Goal: Browse casually

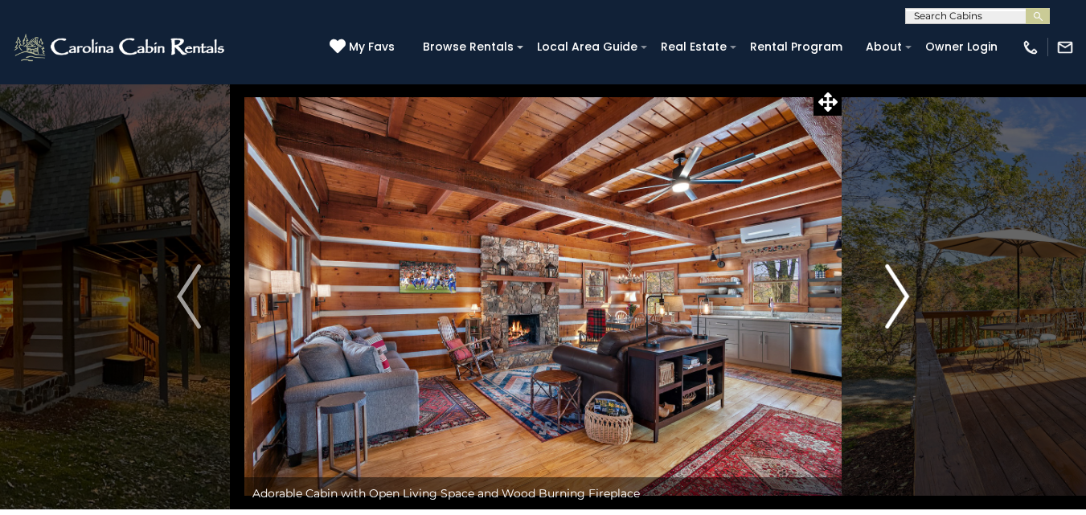
click at [897, 306] on img "Next" at bounding box center [897, 297] width 24 height 64
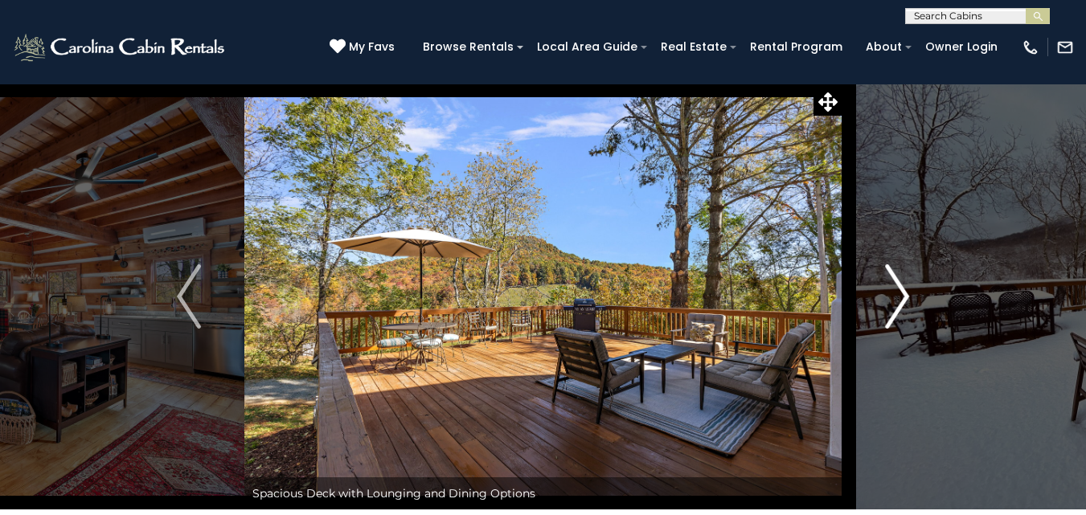
click at [902, 306] on img "Next" at bounding box center [897, 297] width 24 height 64
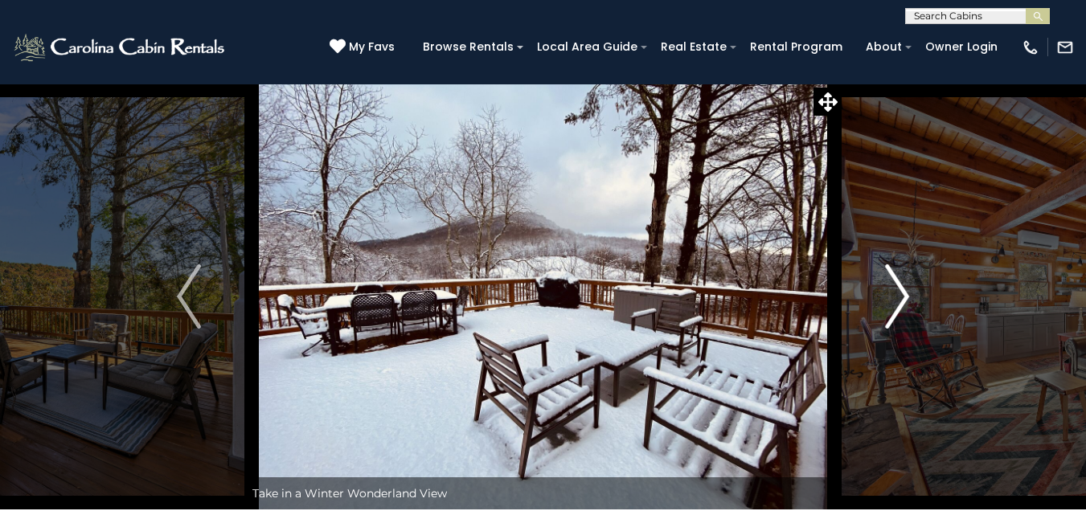
click at [902, 306] on img "Next" at bounding box center [897, 297] width 24 height 64
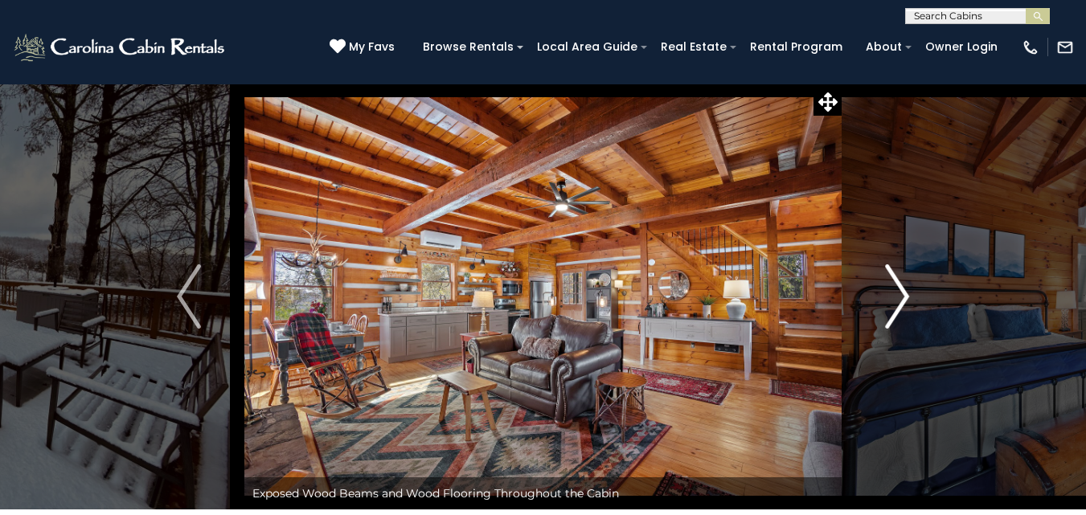
click at [902, 306] on img "Next" at bounding box center [897, 297] width 24 height 64
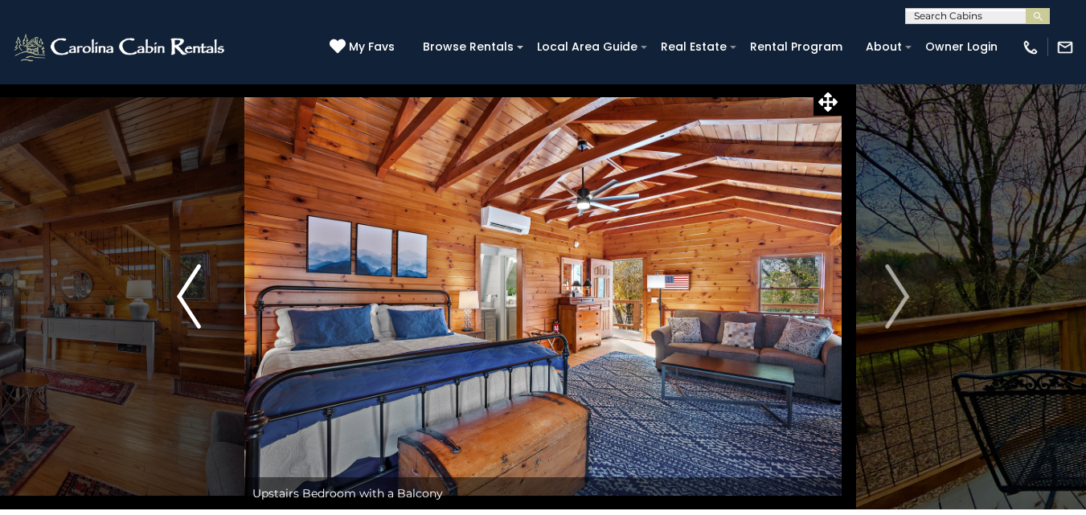
click at [187, 290] on img "Previous" at bounding box center [189, 297] width 24 height 64
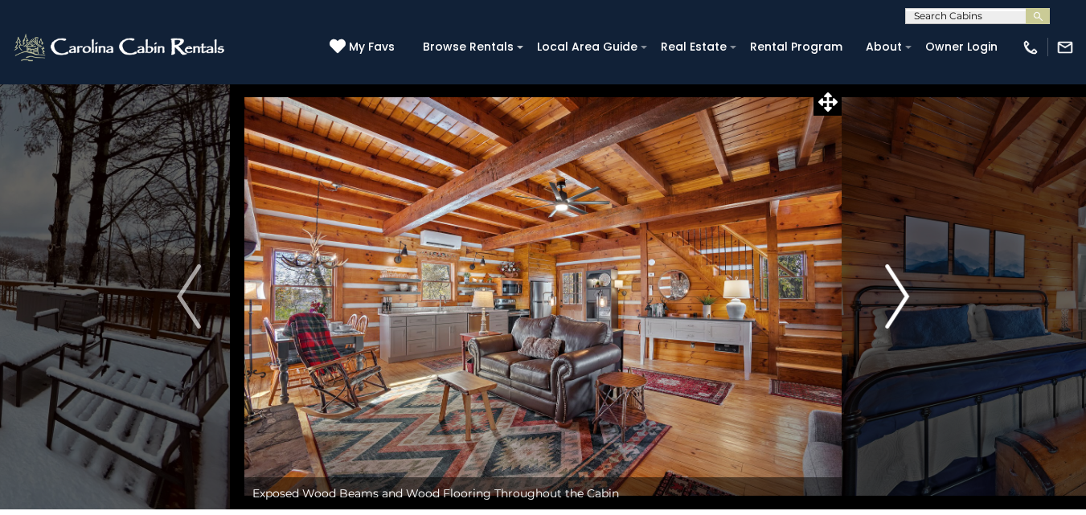
click at [899, 296] on img "Next" at bounding box center [897, 297] width 24 height 64
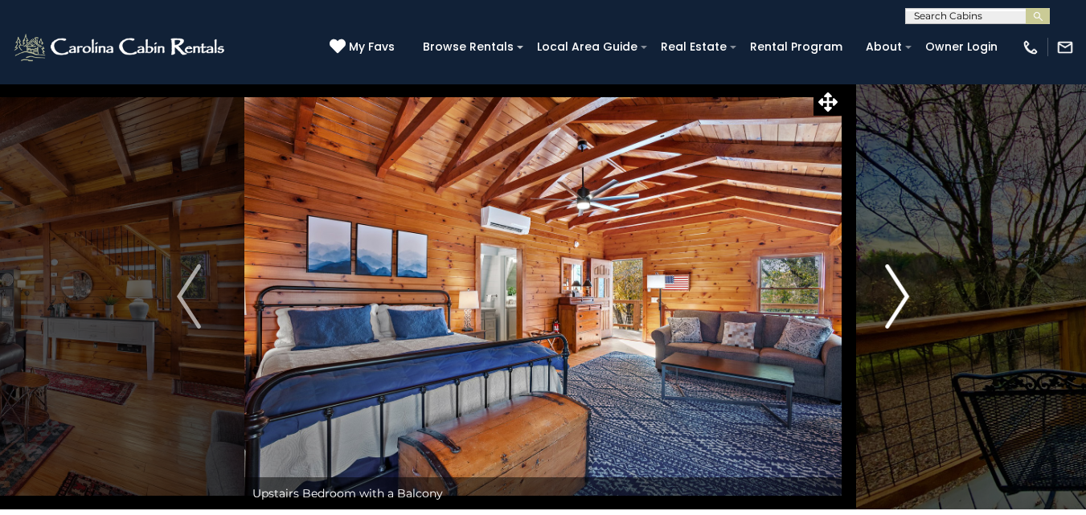
click at [899, 296] on img "Next" at bounding box center [897, 297] width 24 height 64
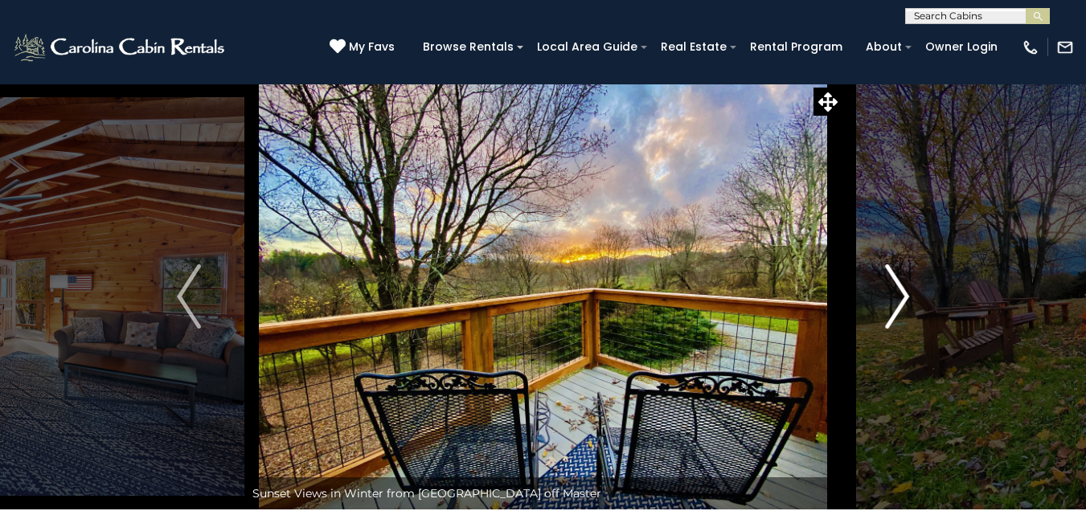
click at [899, 296] on img "Next" at bounding box center [897, 297] width 24 height 64
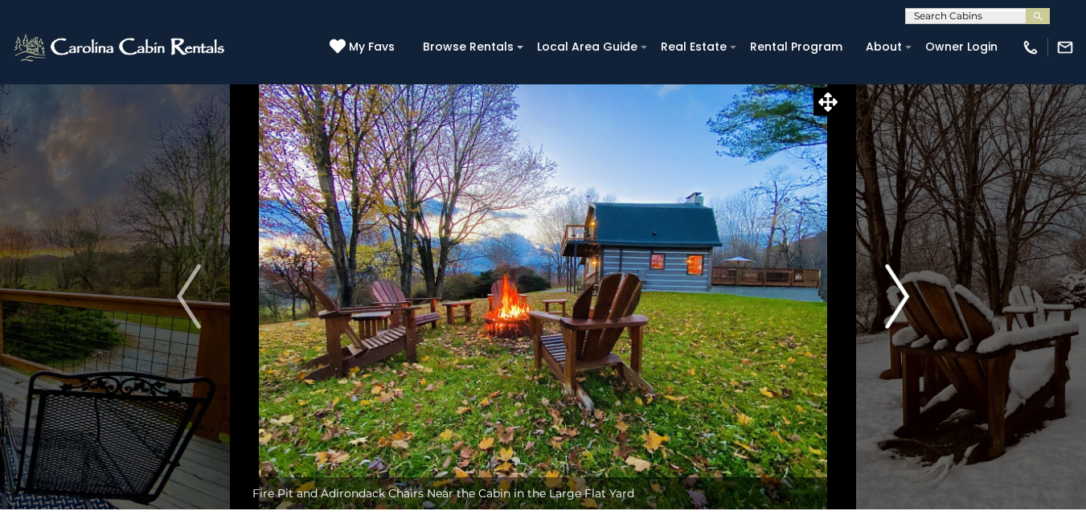
click at [899, 296] on img "Next" at bounding box center [897, 297] width 24 height 64
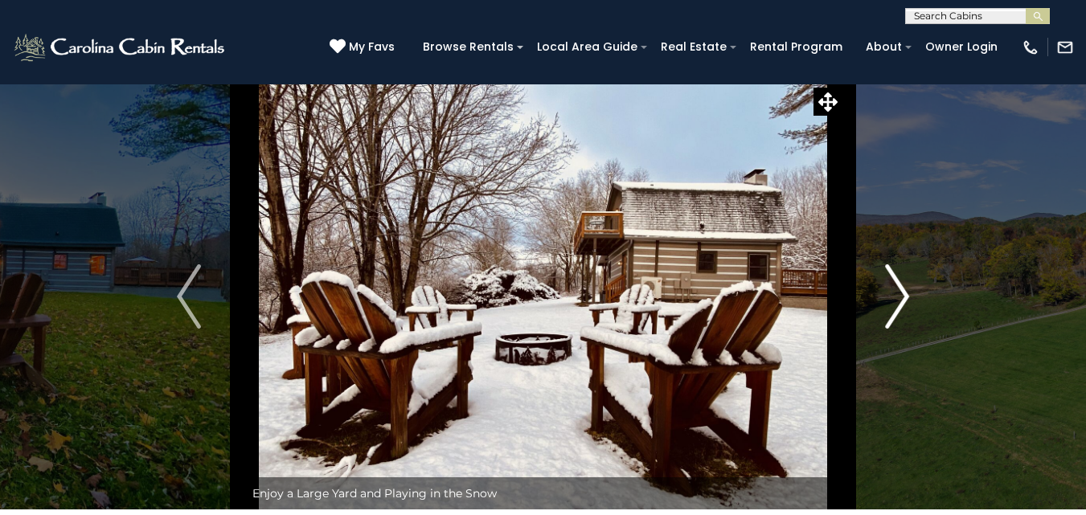
click at [899, 296] on img "Next" at bounding box center [897, 297] width 24 height 64
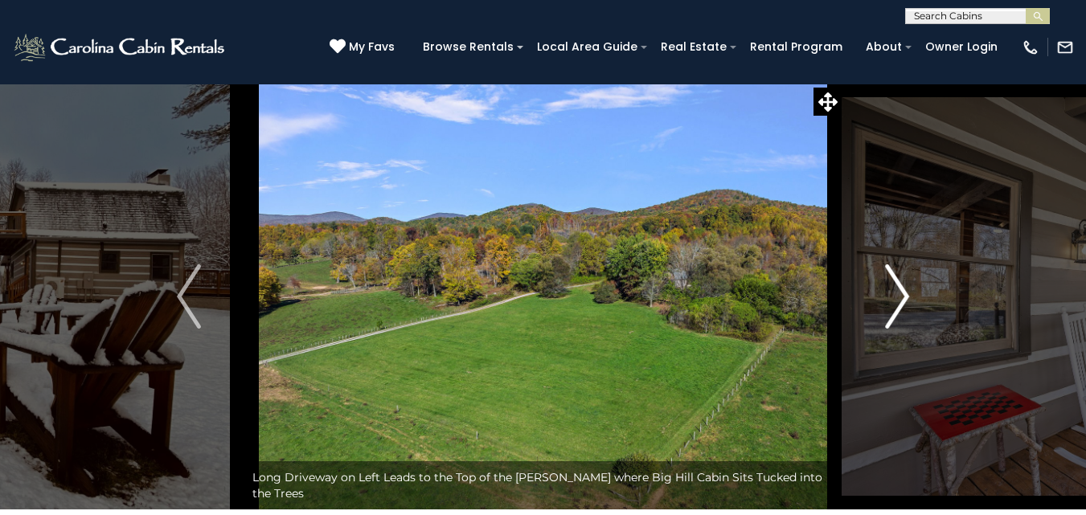
click at [899, 296] on img "Next" at bounding box center [897, 297] width 24 height 64
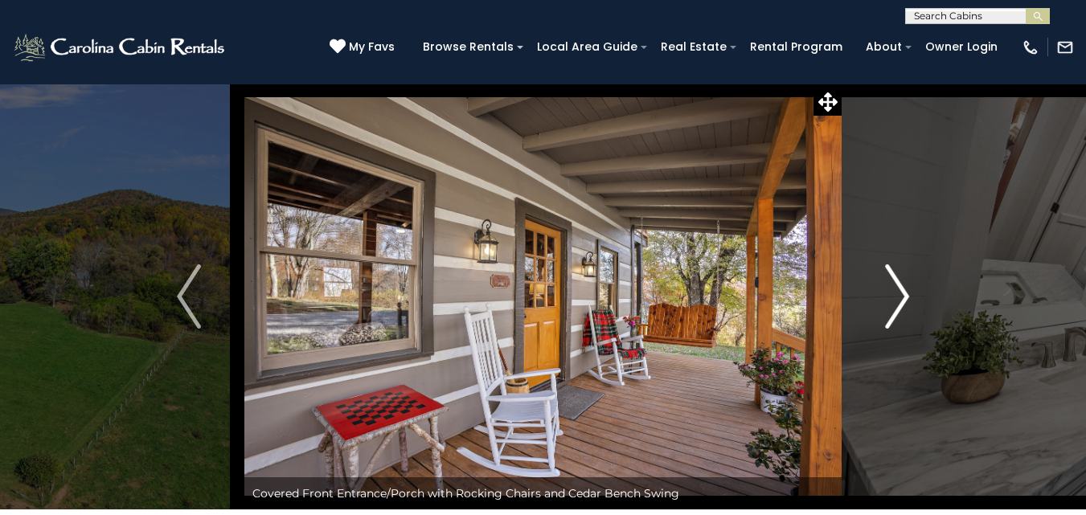
click at [899, 296] on img "Next" at bounding box center [897, 297] width 24 height 64
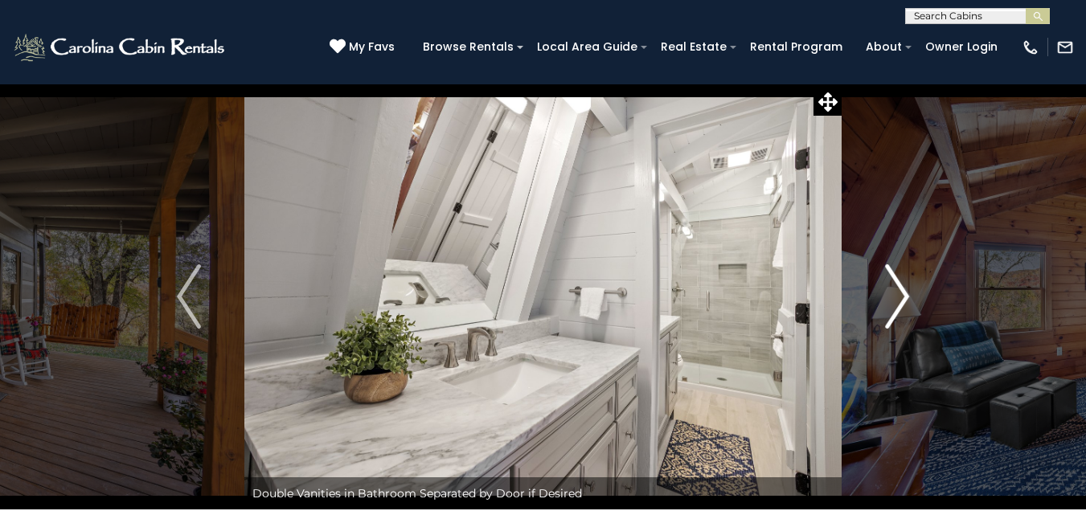
click at [899, 296] on img "Next" at bounding box center [897, 297] width 24 height 64
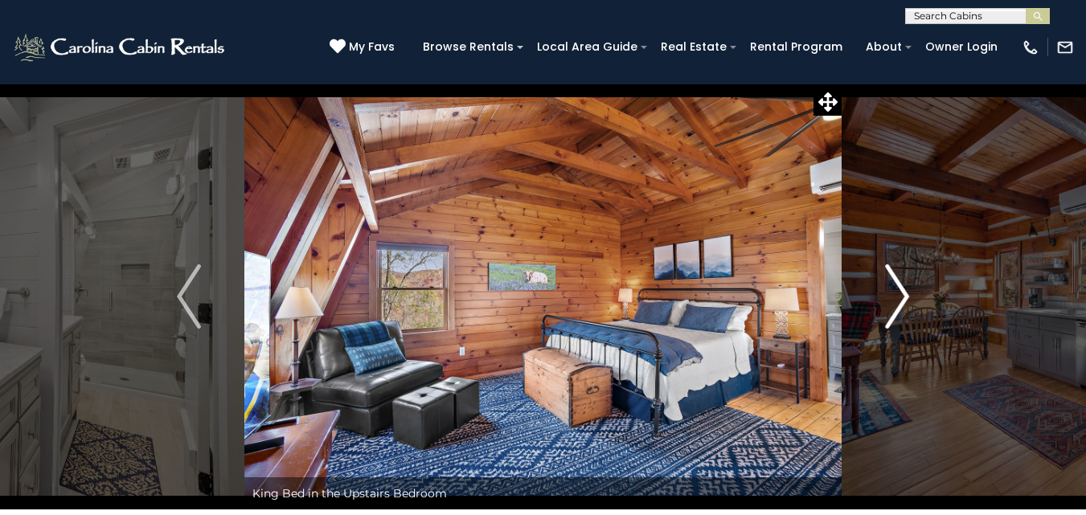
click at [899, 296] on img "Next" at bounding box center [897, 297] width 24 height 64
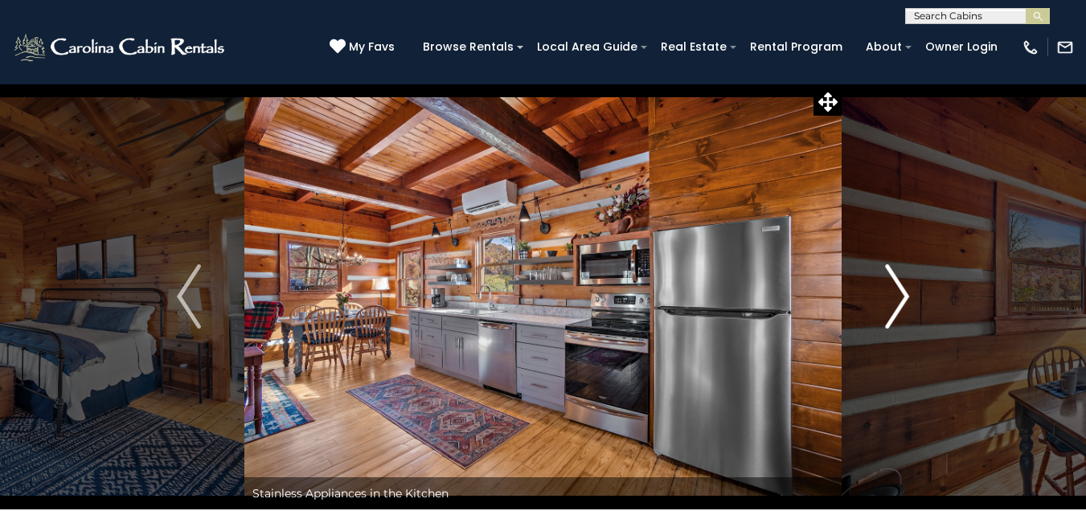
click at [899, 296] on img "Next" at bounding box center [897, 297] width 24 height 64
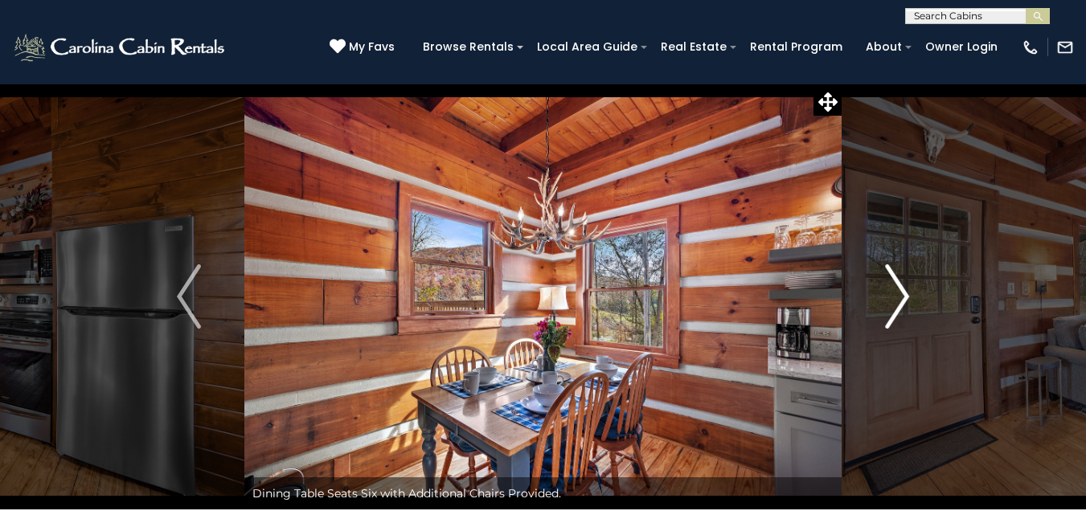
click at [899, 296] on img "Next" at bounding box center [897, 297] width 24 height 64
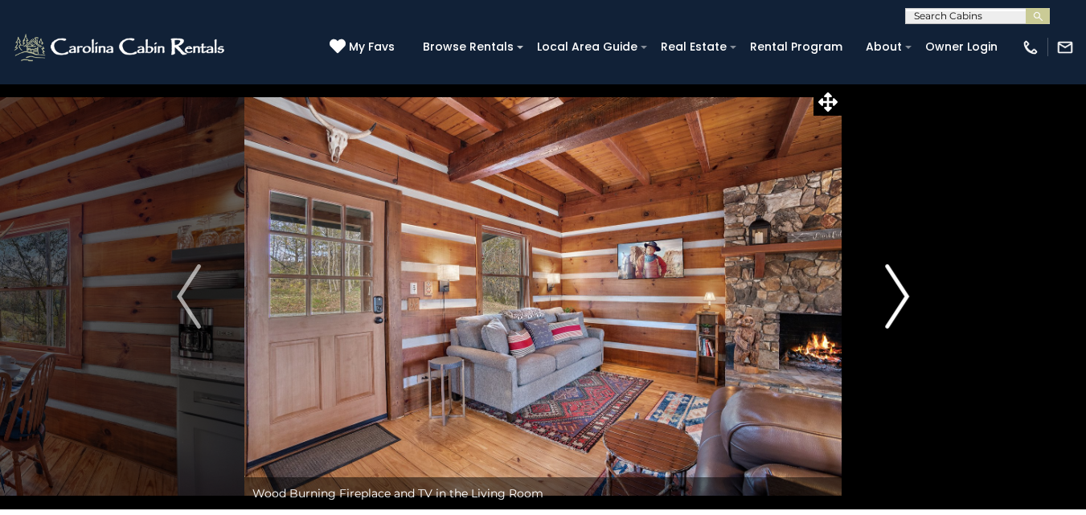
click at [899, 296] on img "Next" at bounding box center [897, 297] width 24 height 64
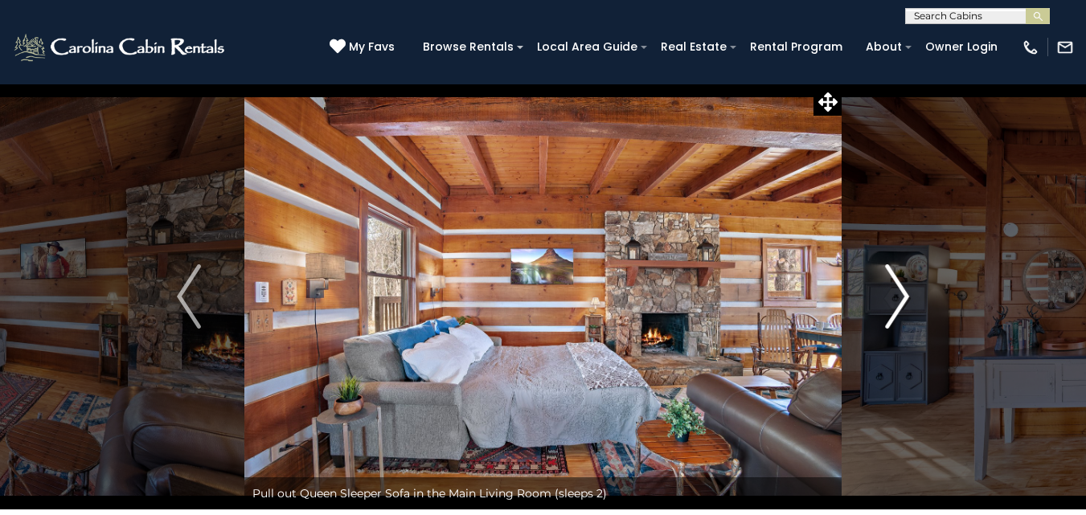
click at [899, 296] on img "Next" at bounding box center [897, 297] width 24 height 64
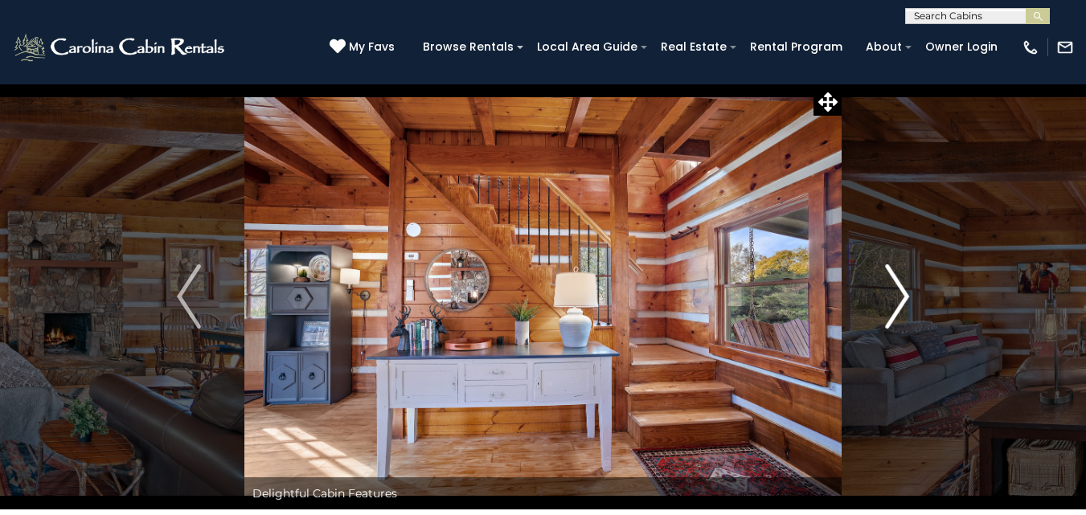
click at [899, 296] on img "Next" at bounding box center [897, 297] width 24 height 64
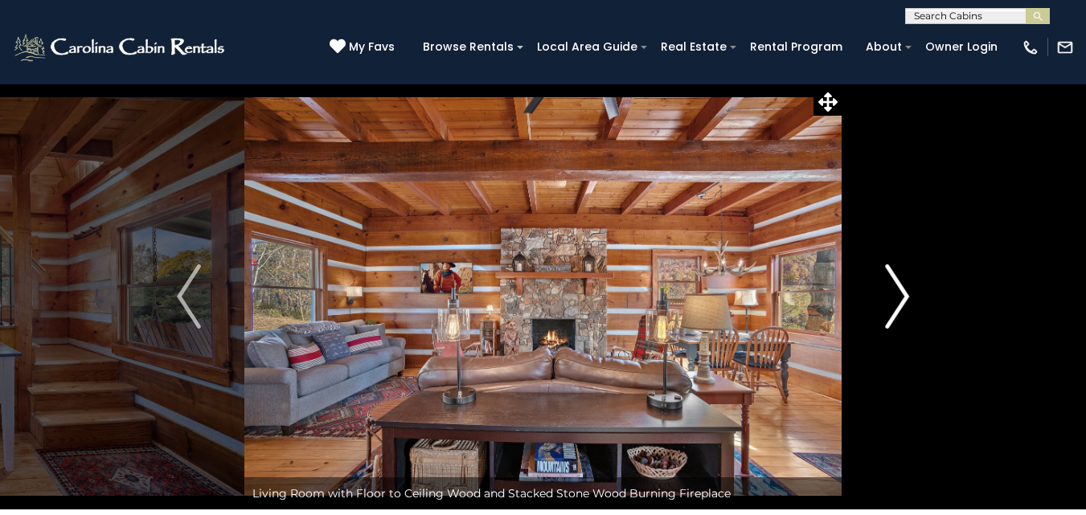
click at [899, 296] on img "Next" at bounding box center [897, 297] width 24 height 64
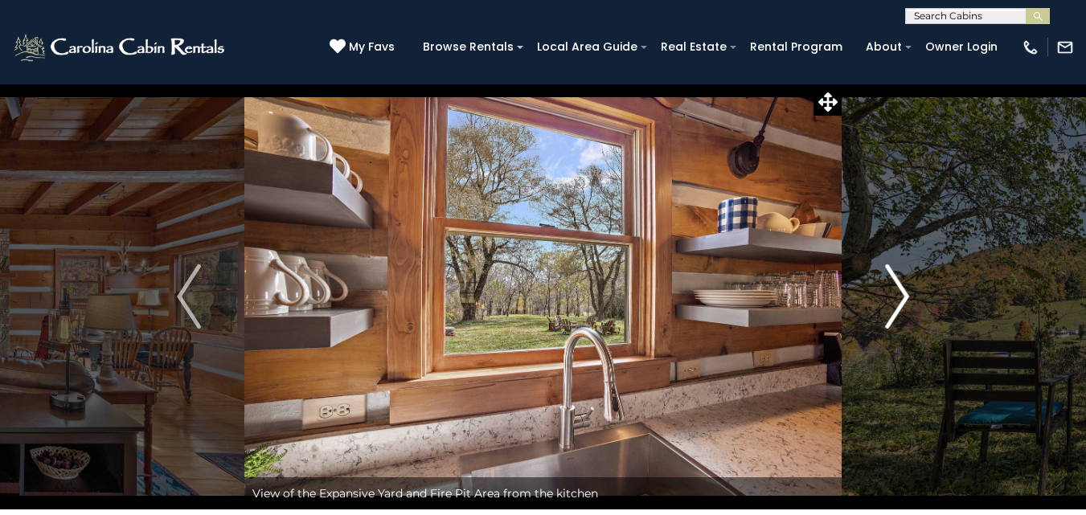
click at [899, 296] on img "Next" at bounding box center [897, 297] width 24 height 64
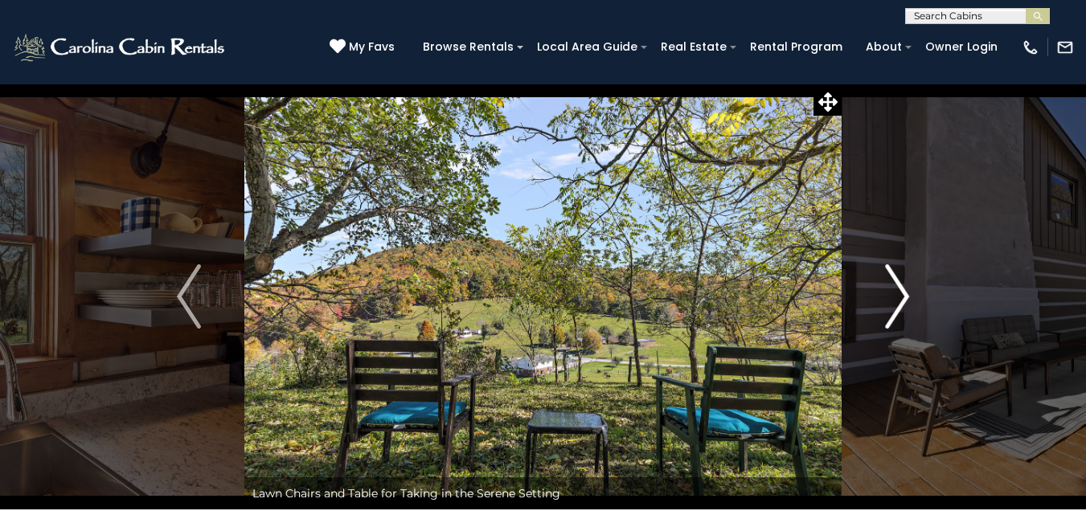
click at [899, 296] on img "Next" at bounding box center [897, 297] width 24 height 64
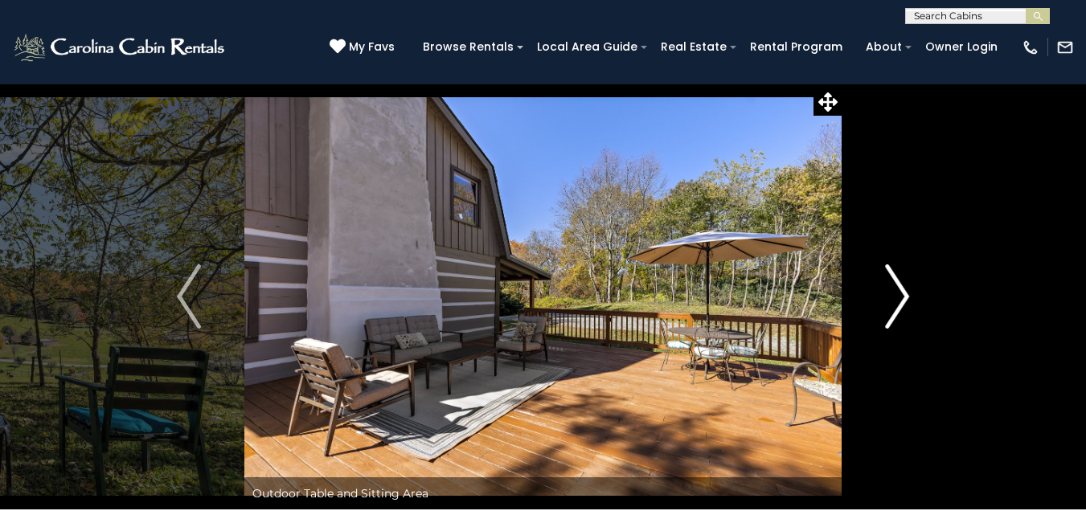
click at [899, 296] on img "Next" at bounding box center [897, 297] width 24 height 64
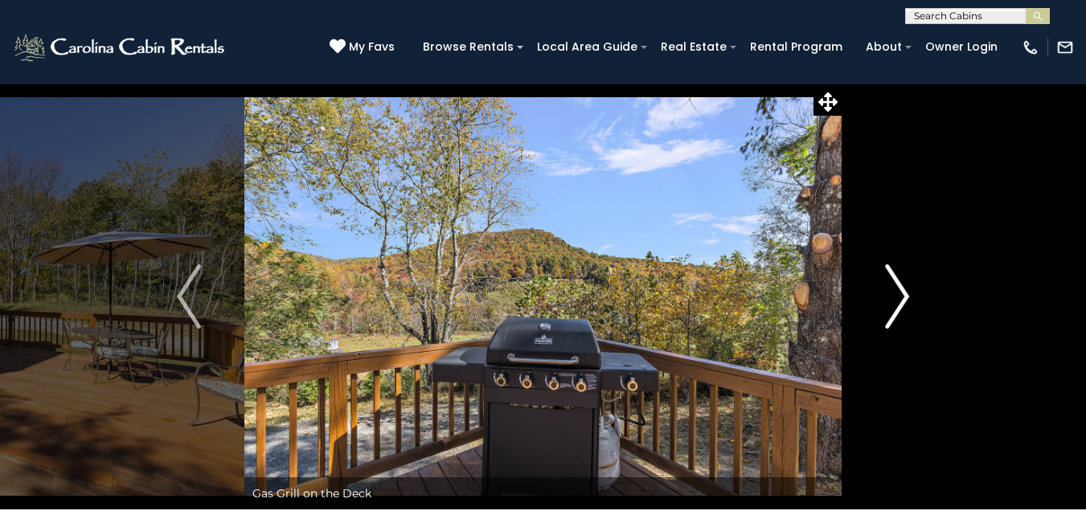
click at [899, 296] on img "Next" at bounding box center [897, 297] width 24 height 64
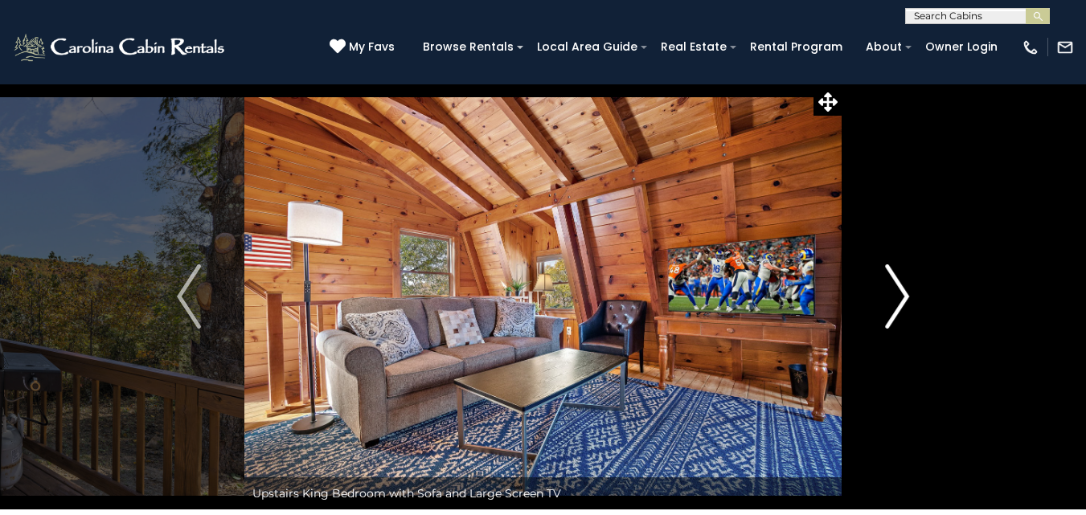
click at [899, 296] on img "Next" at bounding box center [897, 297] width 24 height 64
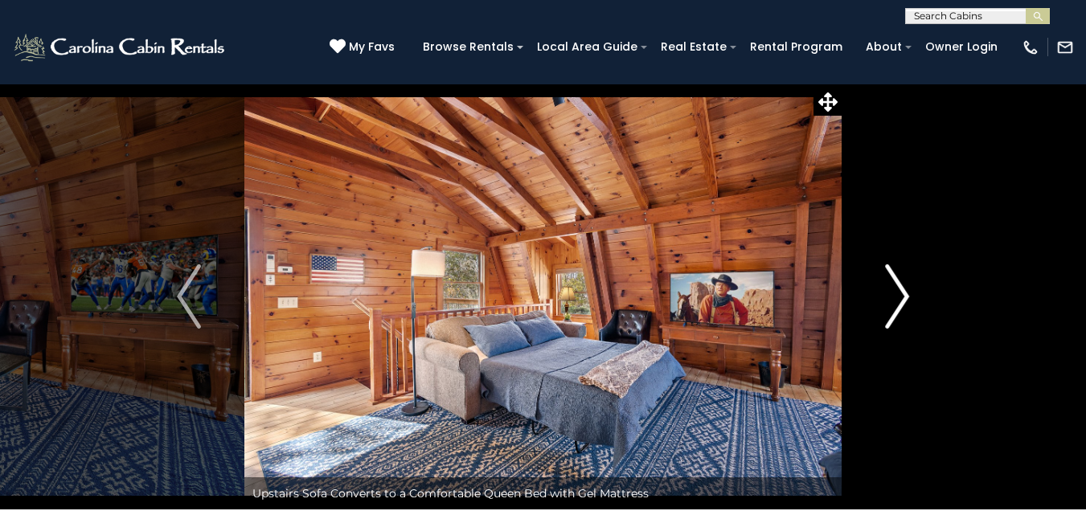
click at [899, 296] on img "Next" at bounding box center [897, 297] width 24 height 64
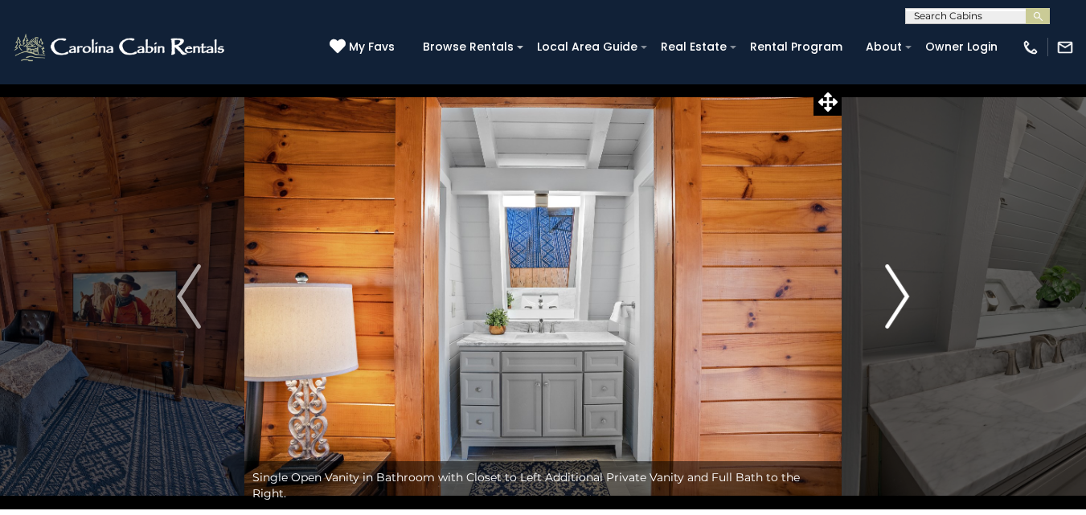
click at [899, 296] on img "Next" at bounding box center [897, 297] width 24 height 64
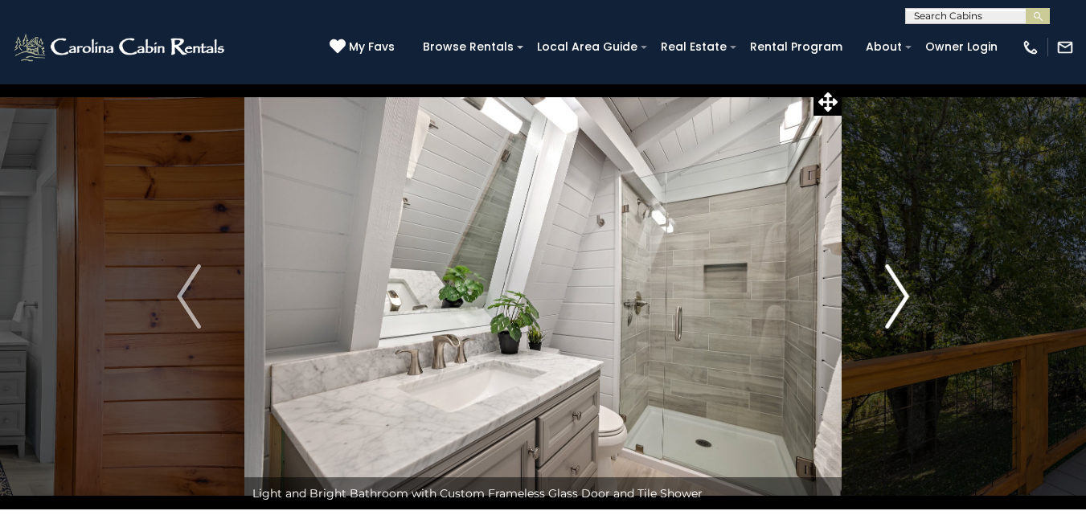
click at [899, 296] on img "Next" at bounding box center [897, 297] width 24 height 64
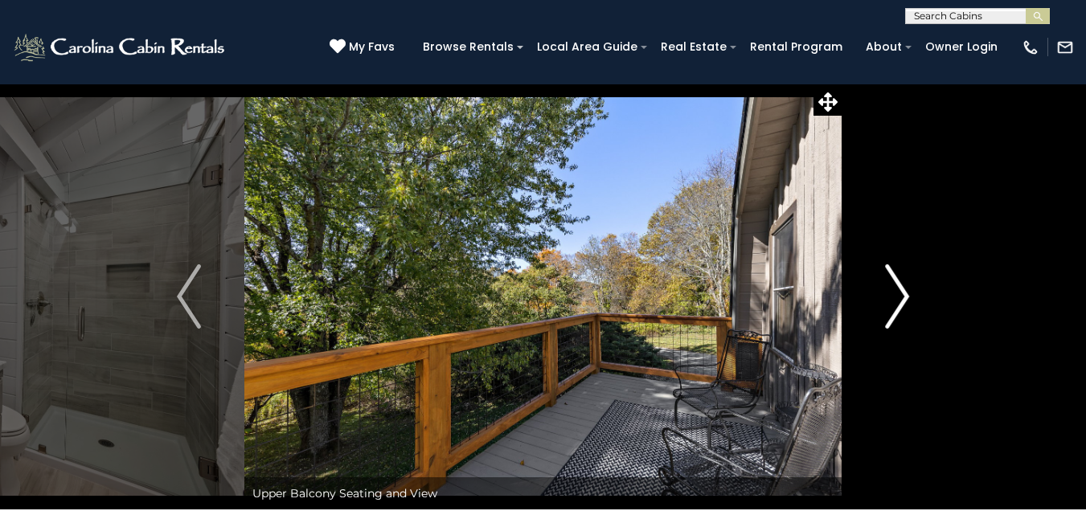
click at [899, 296] on img "Next" at bounding box center [897, 297] width 24 height 64
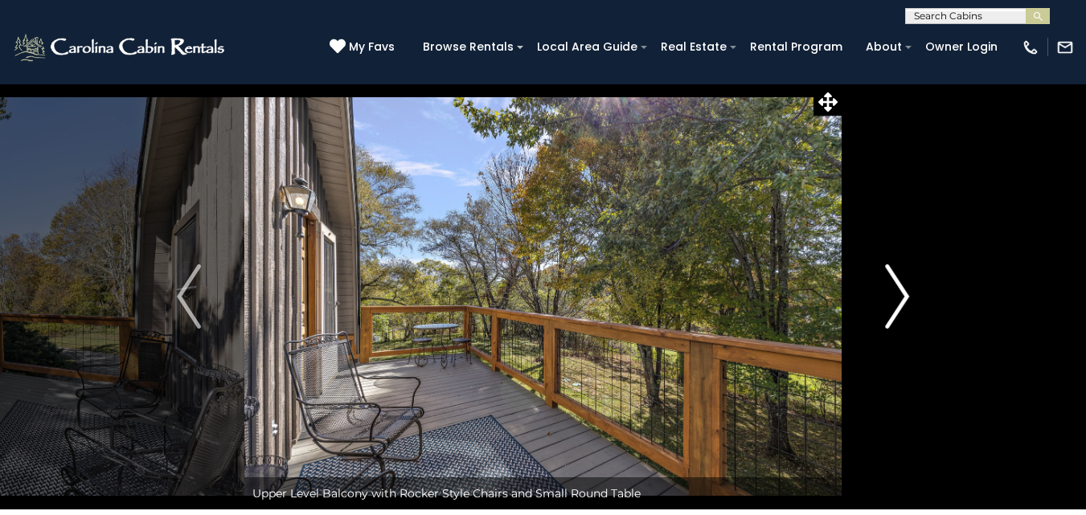
click at [899, 296] on img "Next" at bounding box center [897, 297] width 24 height 64
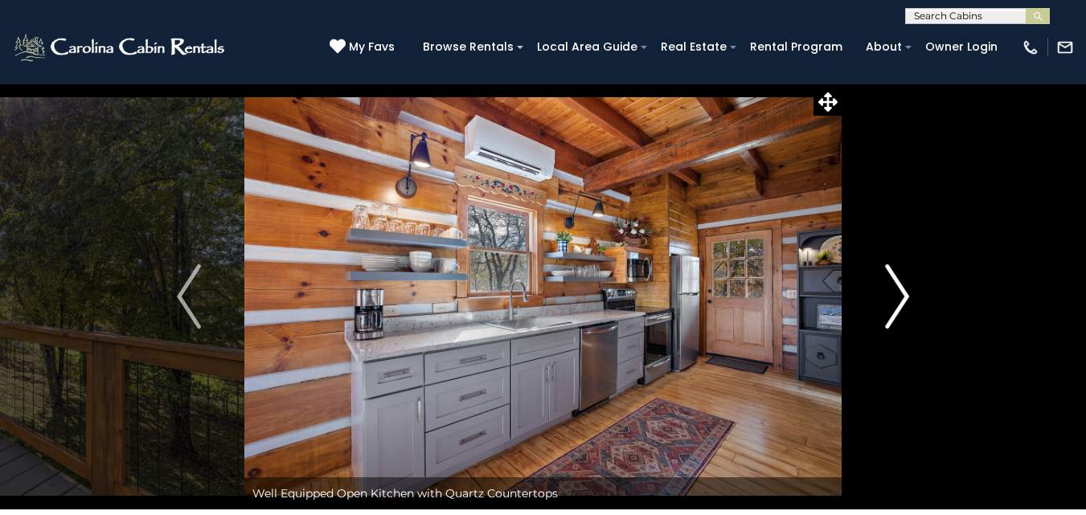
click at [899, 296] on img "Next" at bounding box center [897, 297] width 24 height 64
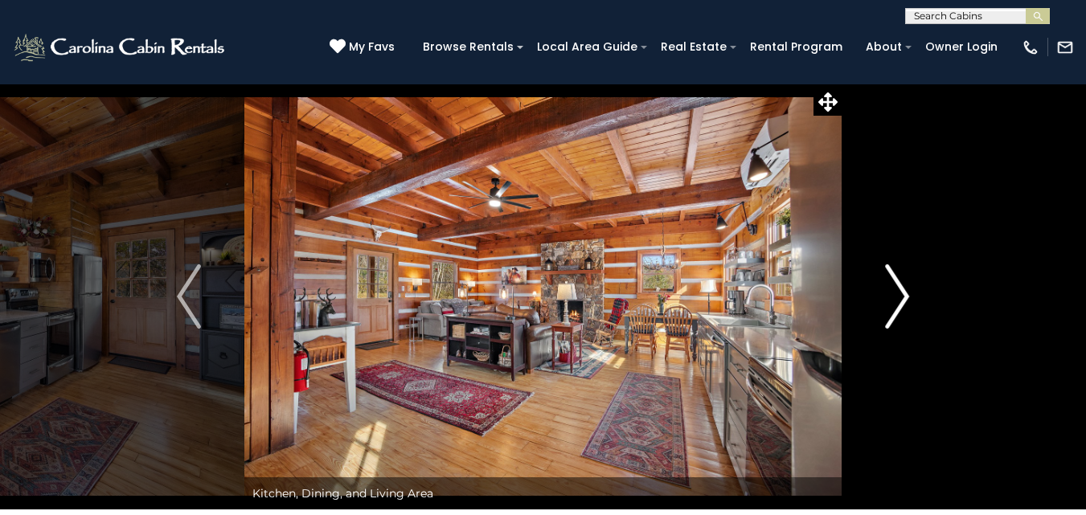
click at [899, 296] on img "Next" at bounding box center [897, 297] width 24 height 64
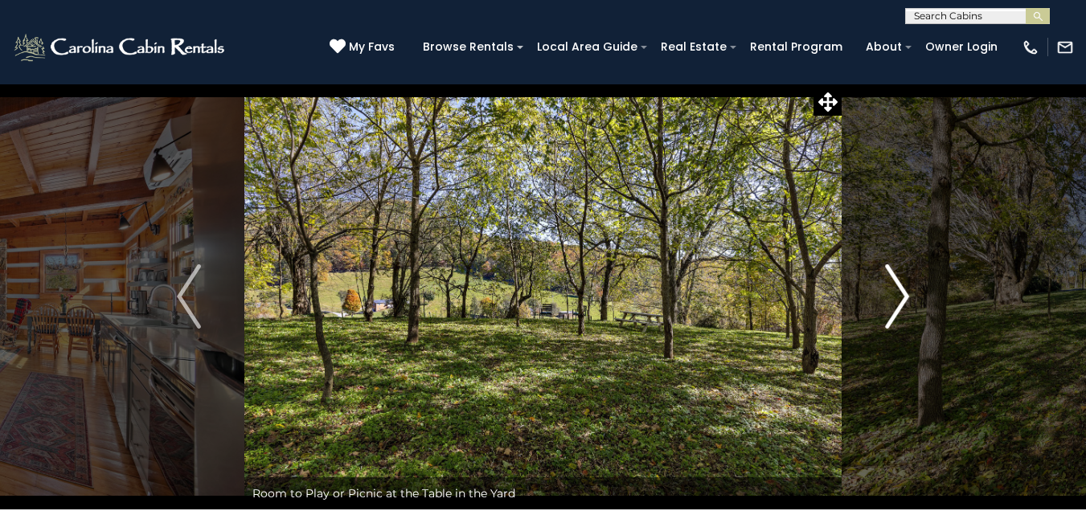
click at [899, 296] on img "Next" at bounding box center [897, 297] width 24 height 64
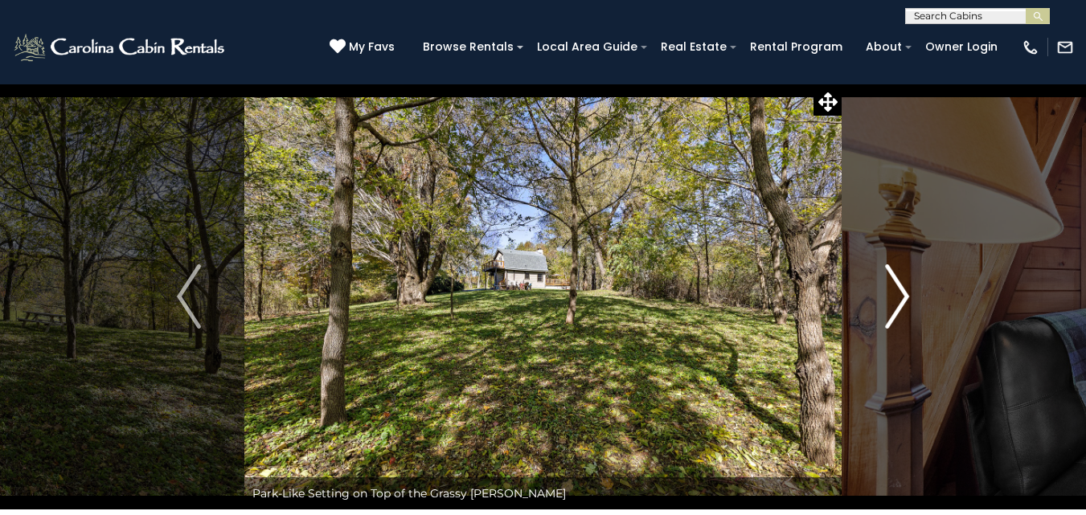
click at [899, 296] on img "Next" at bounding box center [897, 297] width 24 height 64
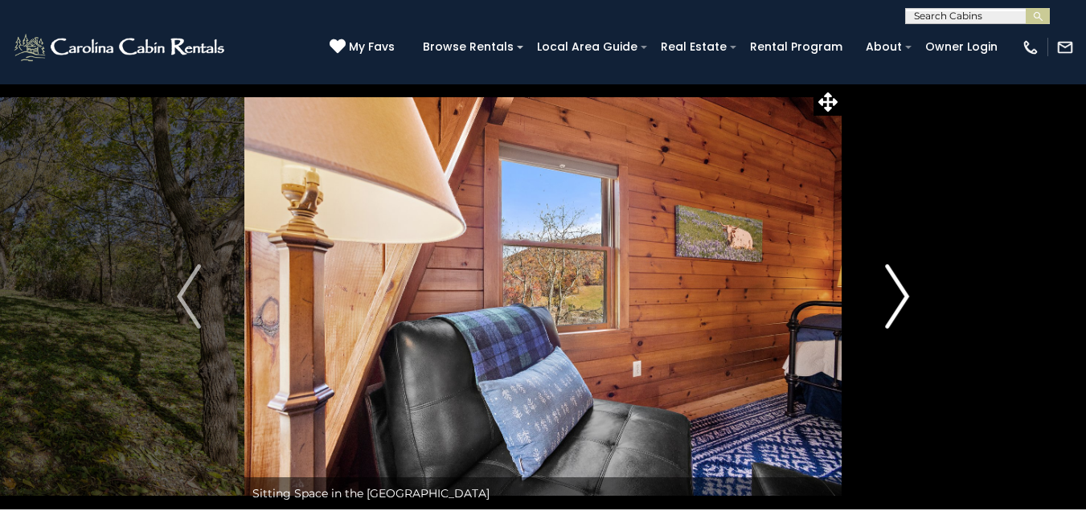
click at [899, 296] on img "Next" at bounding box center [897, 297] width 24 height 64
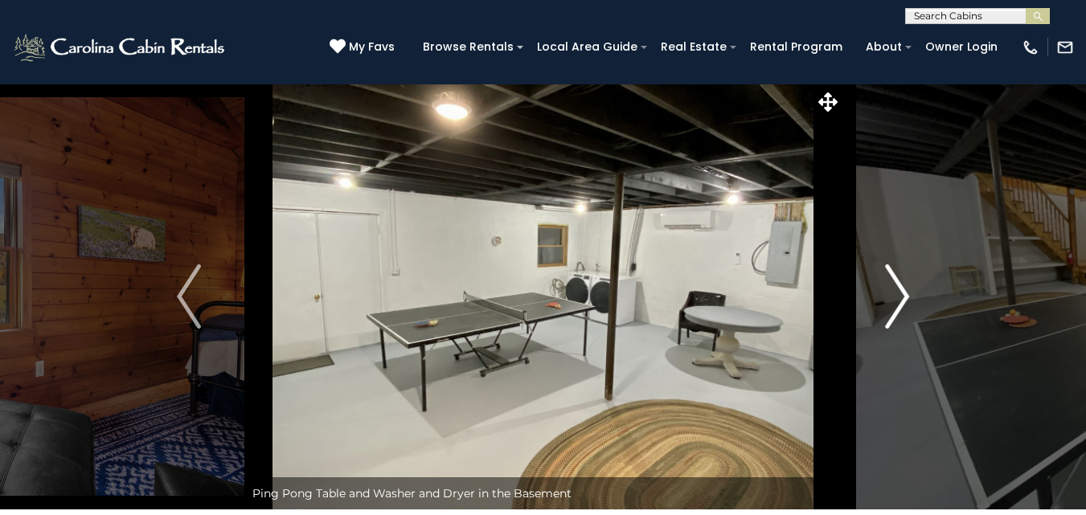
click at [899, 296] on img "Next" at bounding box center [897, 297] width 24 height 64
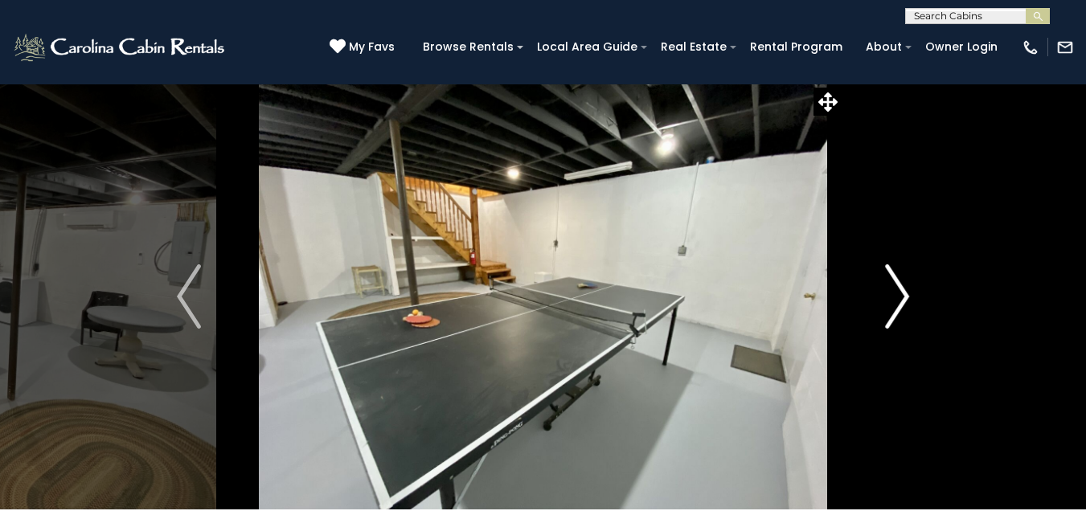
click at [899, 296] on img "Next" at bounding box center [897, 297] width 24 height 64
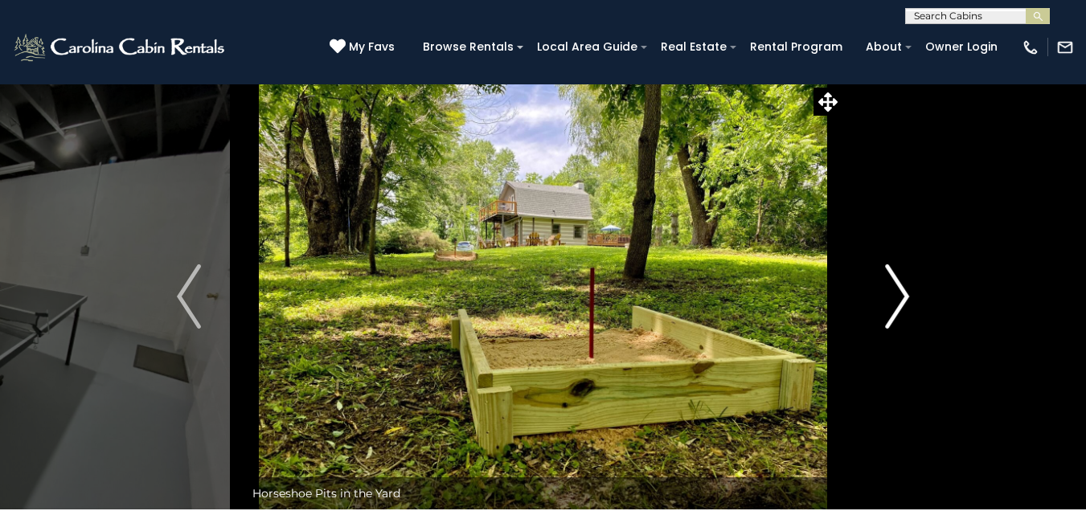
click at [899, 296] on img "Next" at bounding box center [897, 297] width 24 height 64
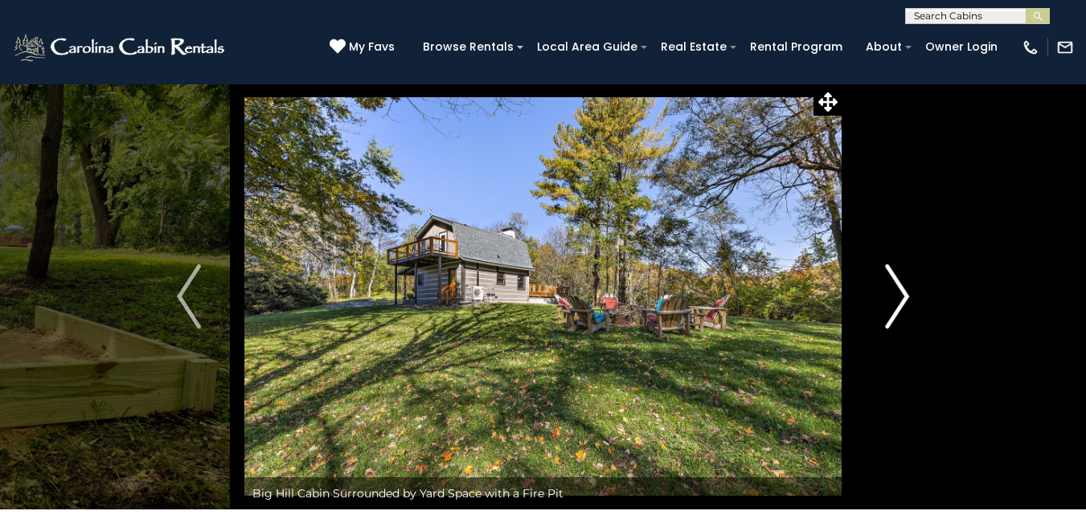
click at [899, 296] on img "Next" at bounding box center [897, 297] width 24 height 64
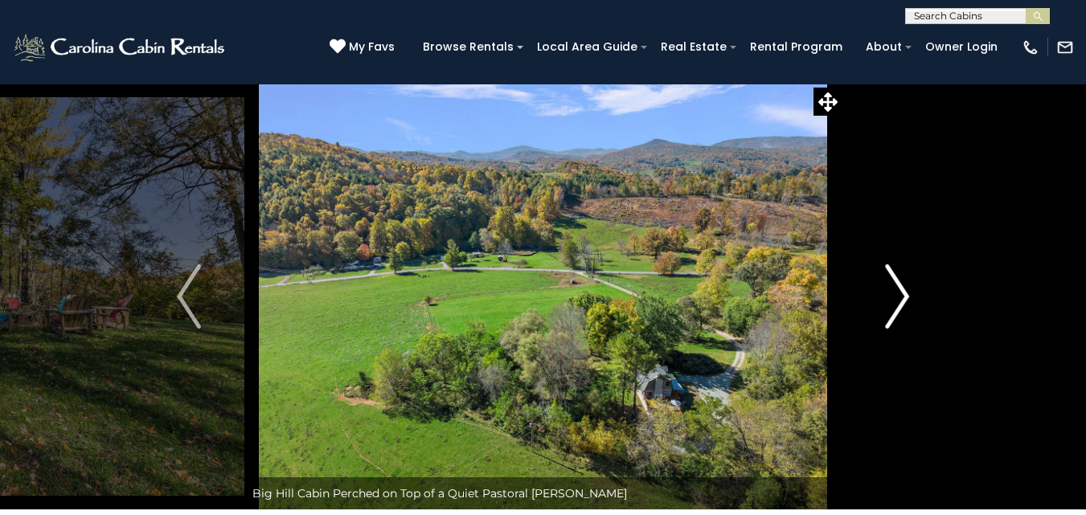
click at [899, 296] on img "Next" at bounding box center [897, 297] width 24 height 64
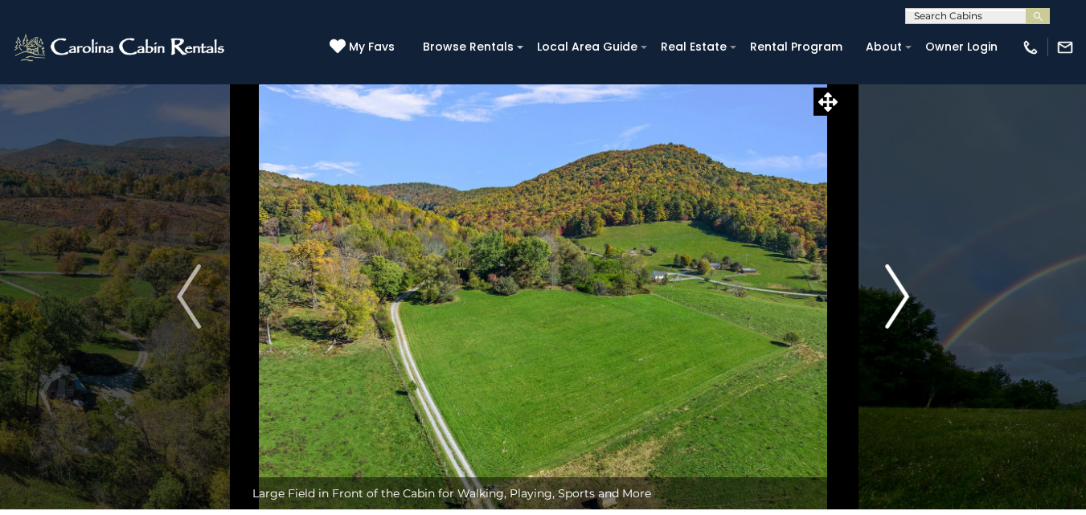
click at [899, 296] on img "Next" at bounding box center [897, 297] width 24 height 64
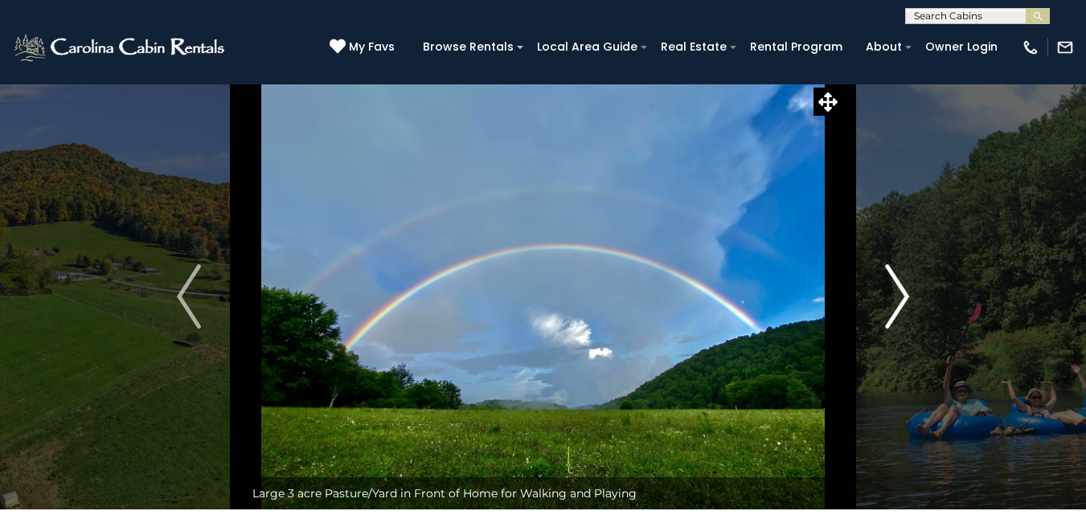
click at [899, 296] on img "Next" at bounding box center [897, 297] width 24 height 64
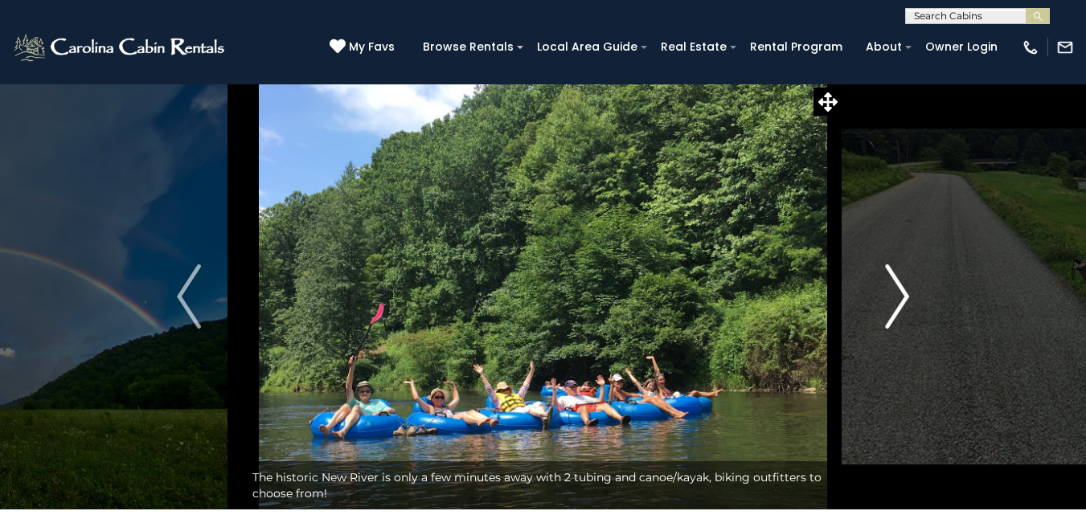
click at [899, 296] on img "Next" at bounding box center [897, 297] width 24 height 64
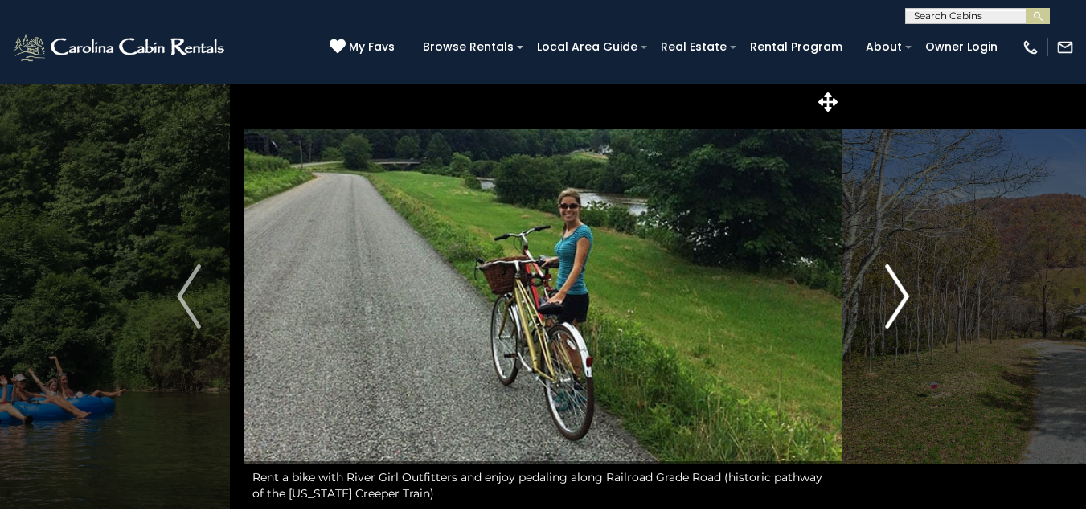
click at [899, 296] on img "Next" at bounding box center [897, 297] width 24 height 64
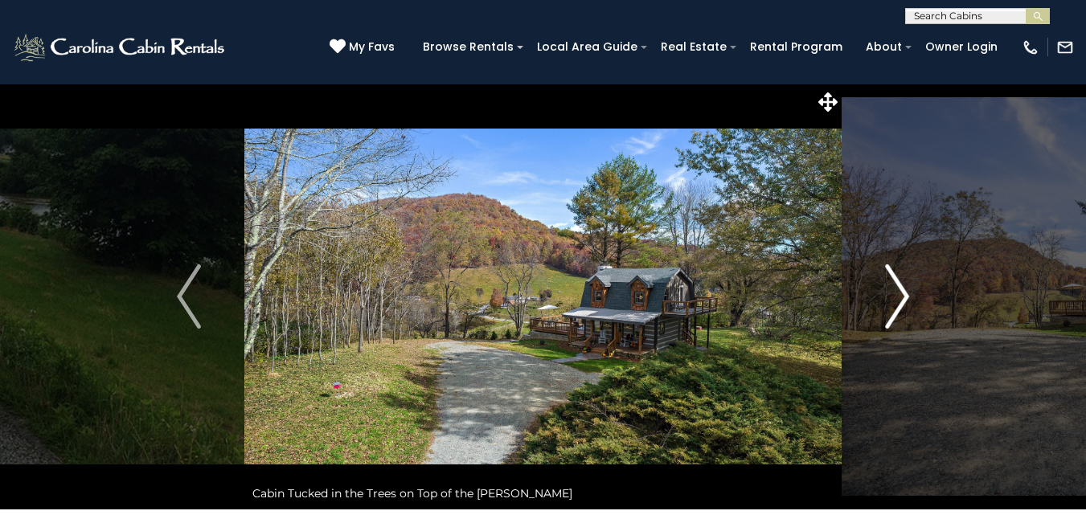
click at [899, 296] on img "Next" at bounding box center [897, 297] width 24 height 64
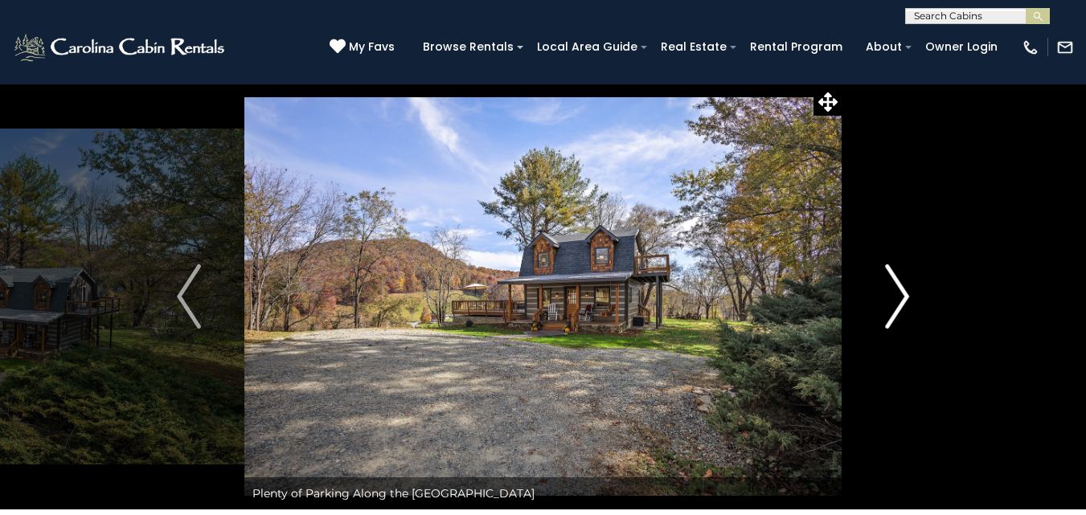
click at [899, 296] on img "Next" at bounding box center [897, 297] width 24 height 64
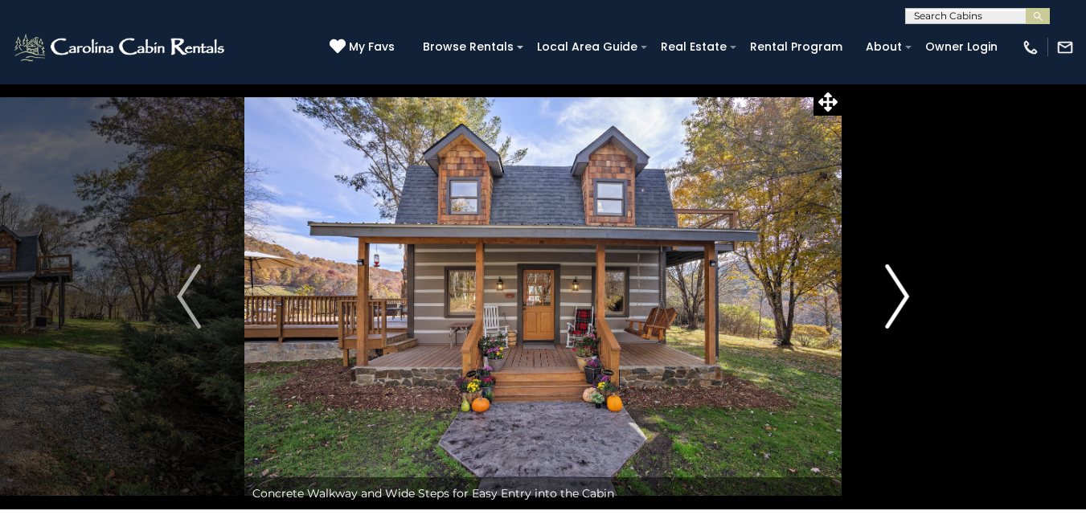
click at [899, 296] on img "Next" at bounding box center [897, 297] width 24 height 64
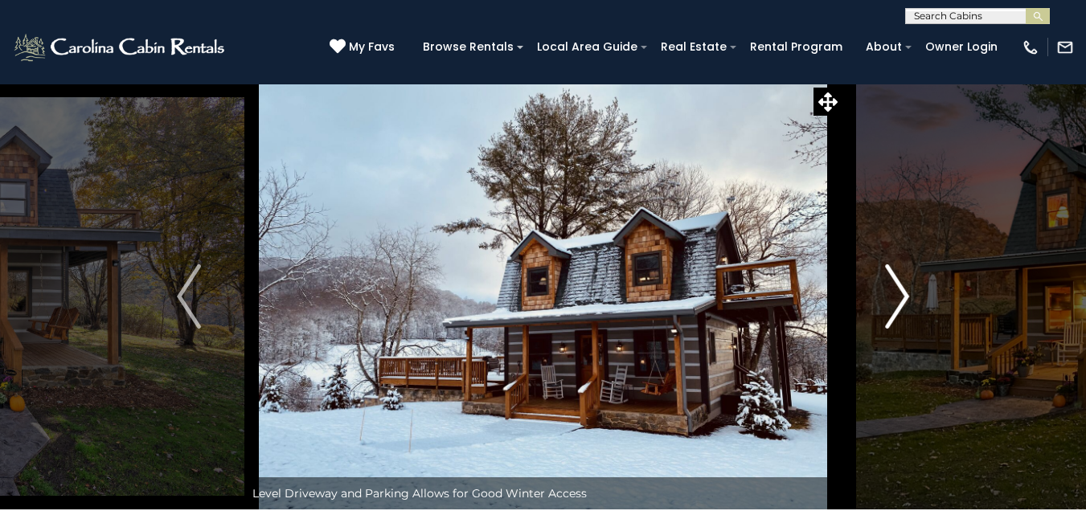
click at [899, 296] on img "Next" at bounding box center [897, 297] width 24 height 64
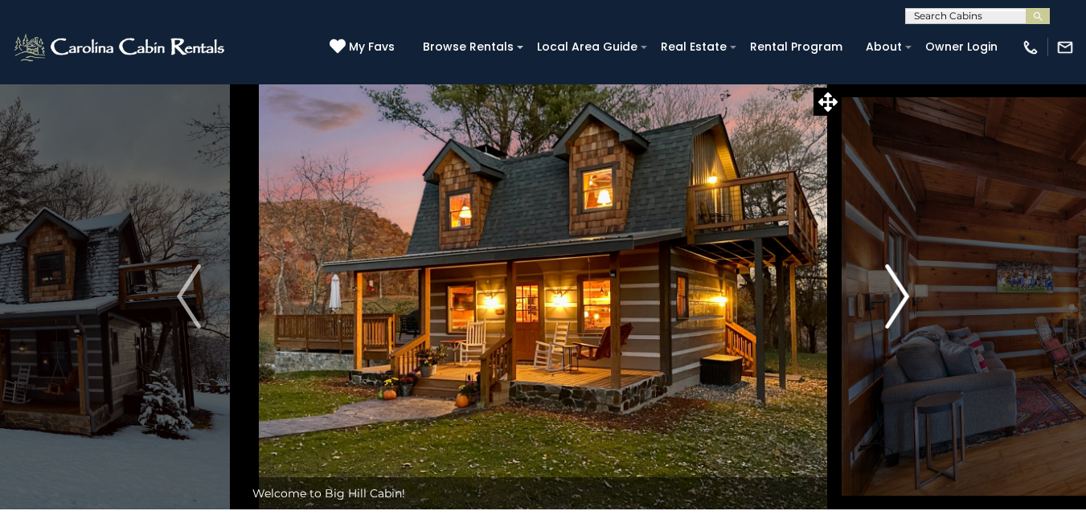
click at [899, 296] on img "Next" at bounding box center [897, 297] width 24 height 64
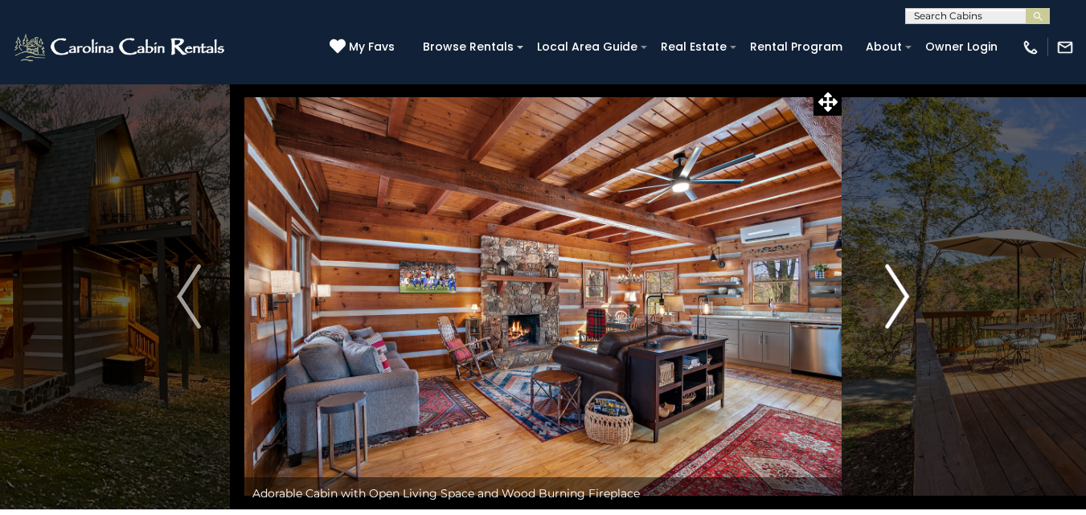
click at [899, 296] on img "Next" at bounding box center [897, 297] width 24 height 64
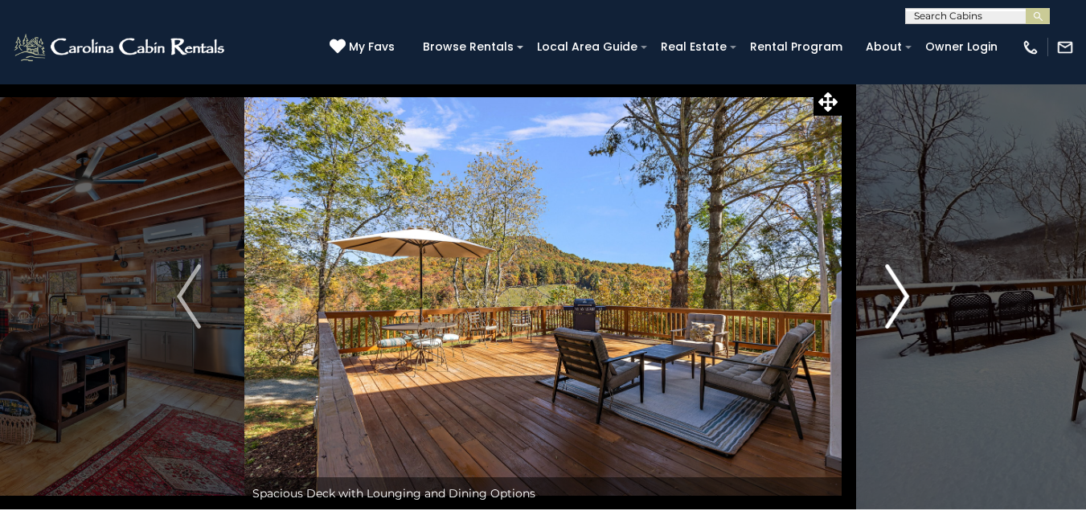
click at [899, 296] on img "Next" at bounding box center [897, 297] width 24 height 64
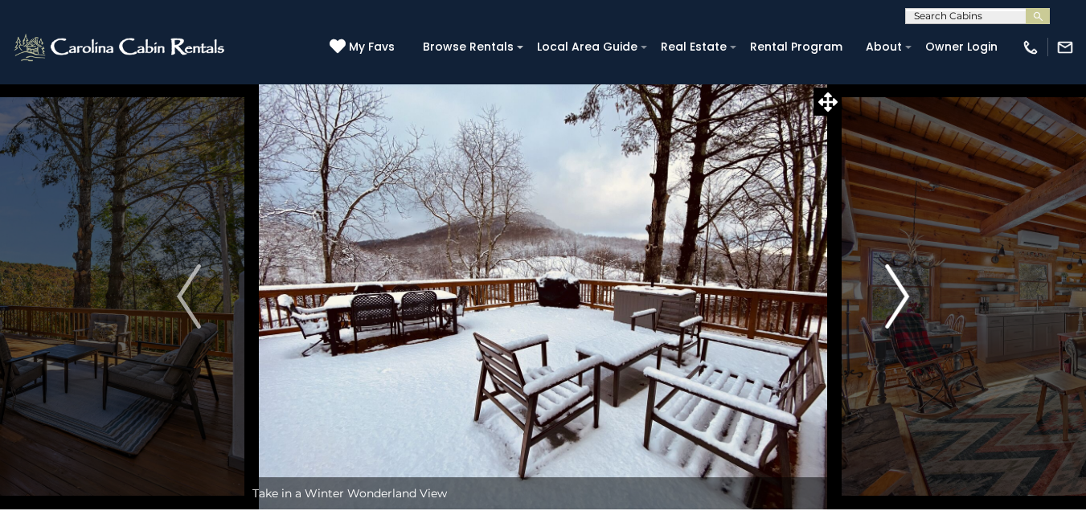
click at [899, 296] on img "Next" at bounding box center [897, 297] width 24 height 64
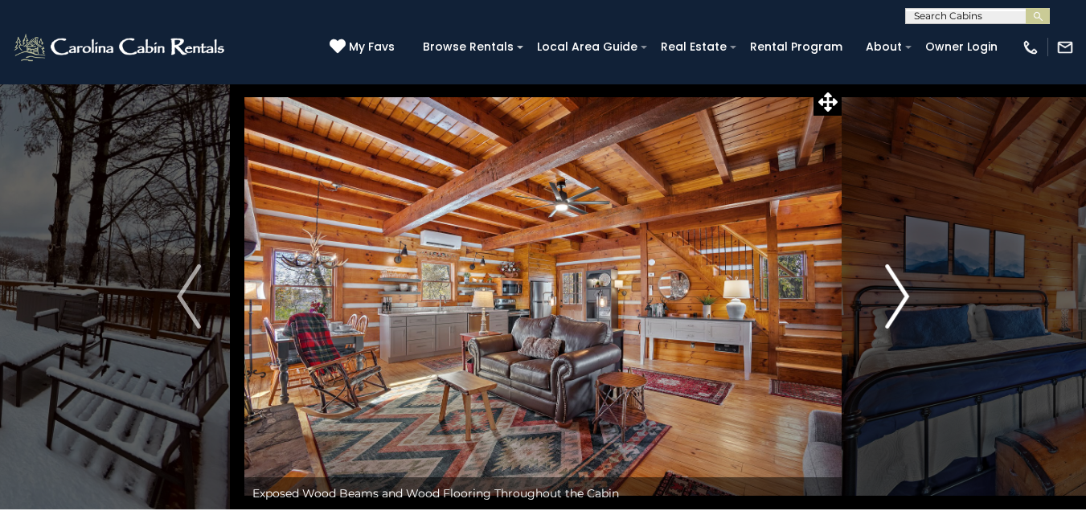
click at [899, 296] on img "Next" at bounding box center [897, 297] width 24 height 64
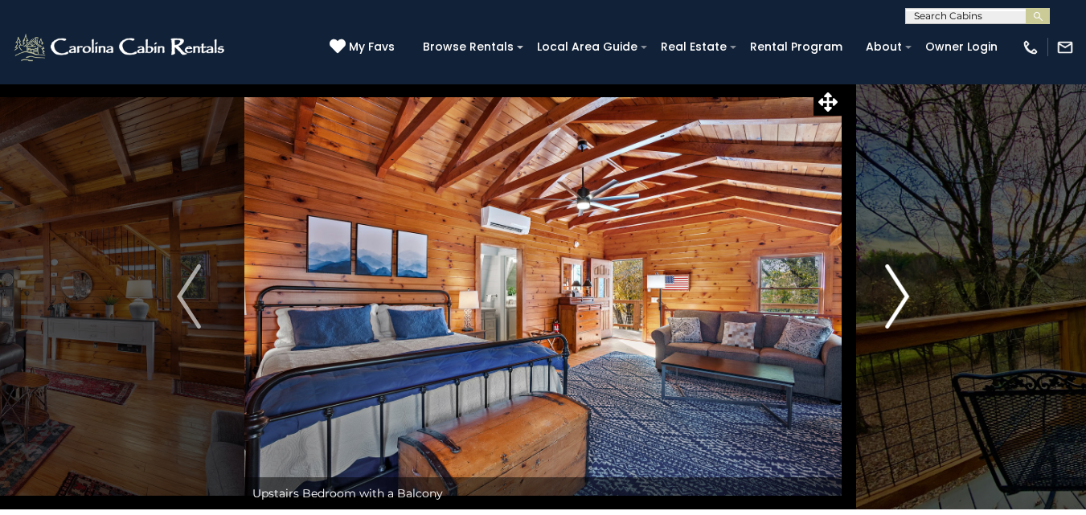
click at [899, 296] on img "Next" at bounding box center [897, 297] width 24 height 64
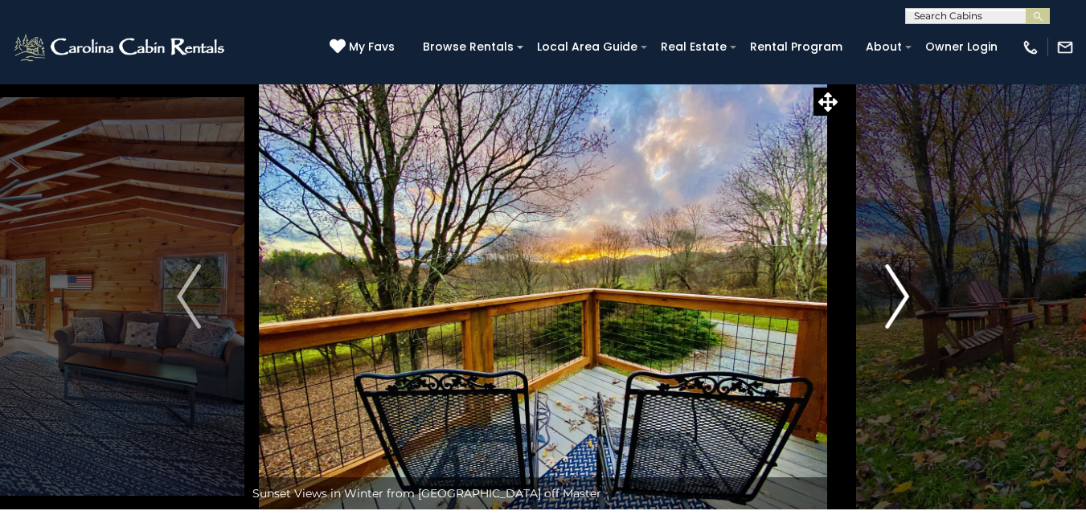
click at [899, 296] on img "Next" at bounding box center [897, 297] width 24 height 64
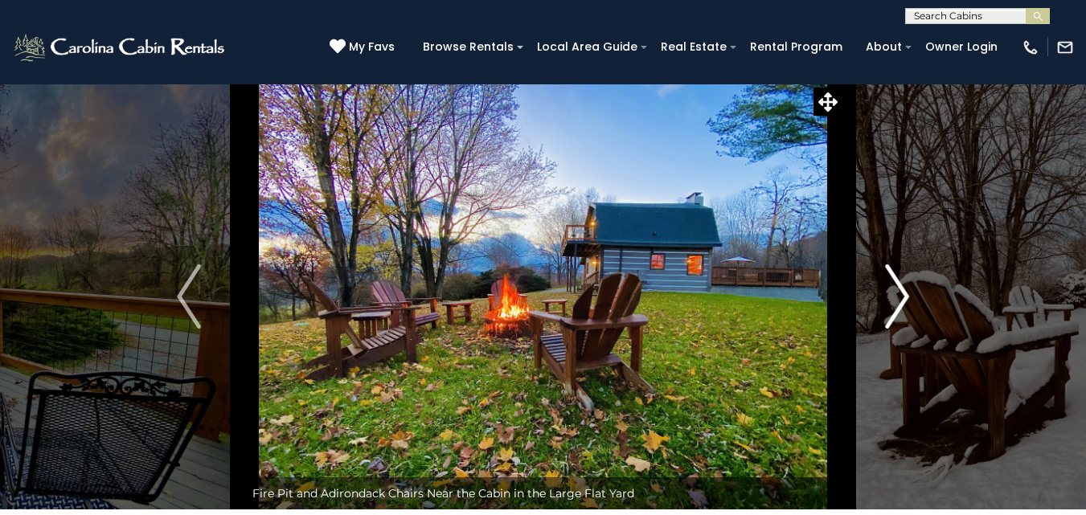
click at [899, 296] on img "Next" at bounding box center [897, 297] width 24 height 64
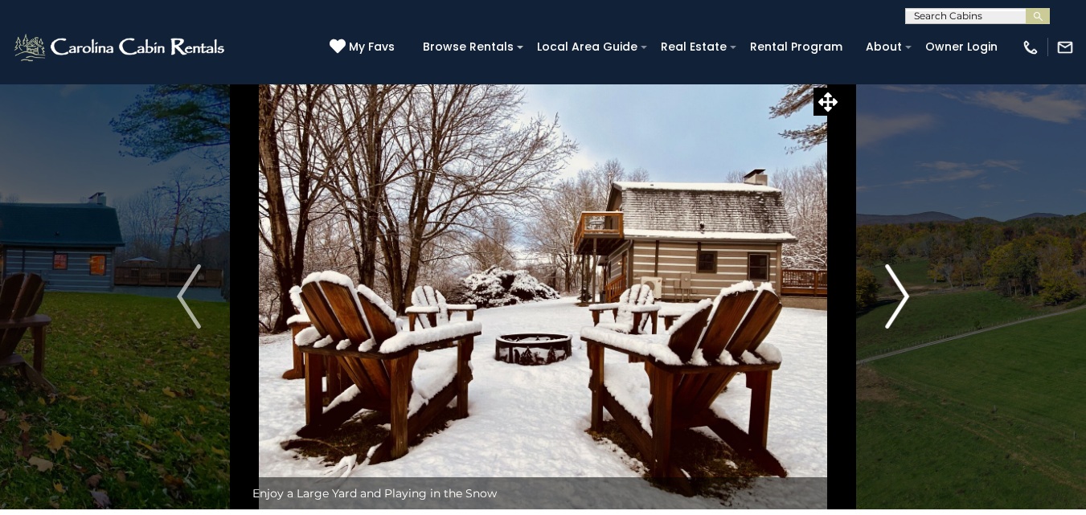
click at [899, 296] on img "Next" at bounding box center [897, 297] width 24 height 64
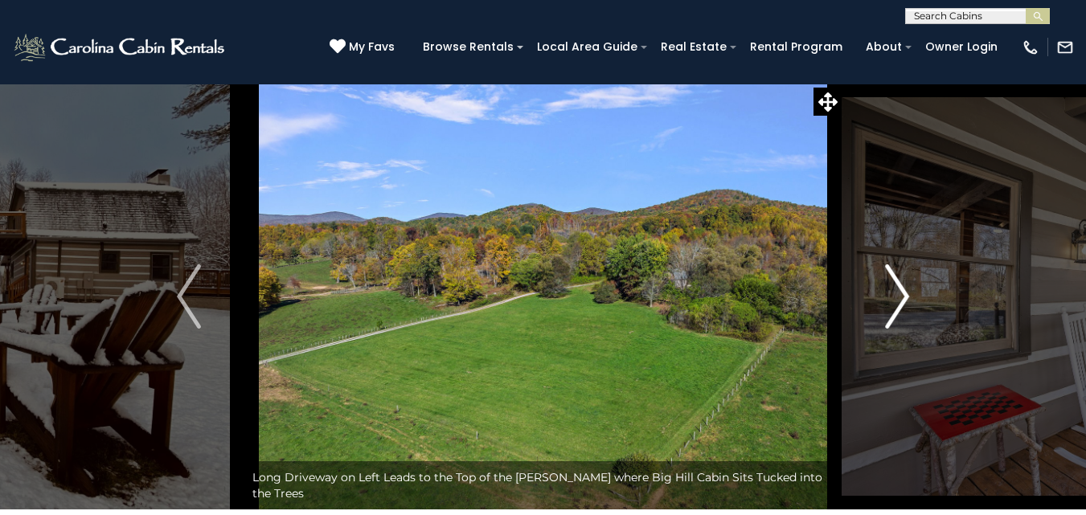
click at [899, 296] on img "Next" at bounding box center [897, 297] width 24 height 64
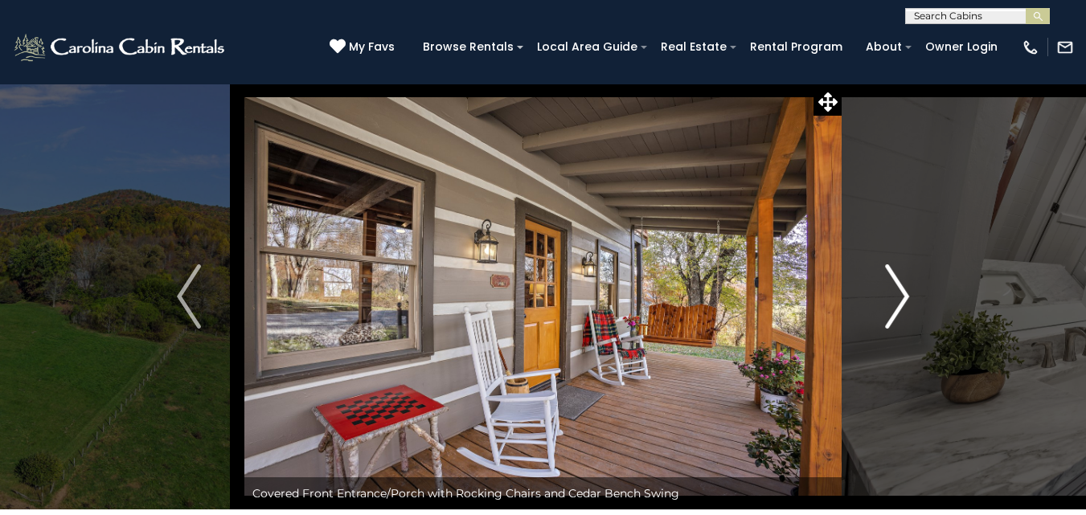
click at [899, 296] on img "Next" at bounding box center [897, 297] width 24 height 64
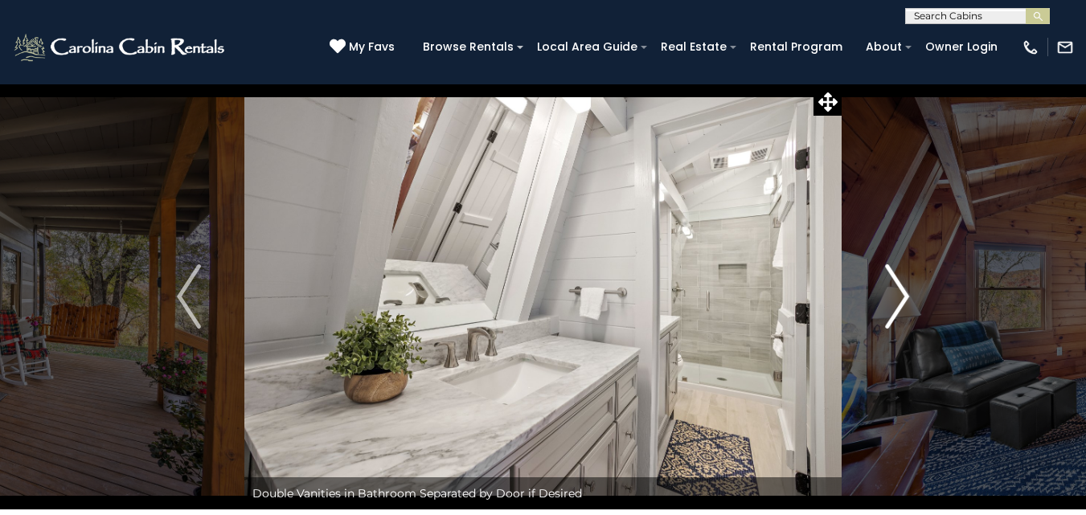
click at [899, 296] on img "Next" at bounding box center [897, 297] width 24 height 64
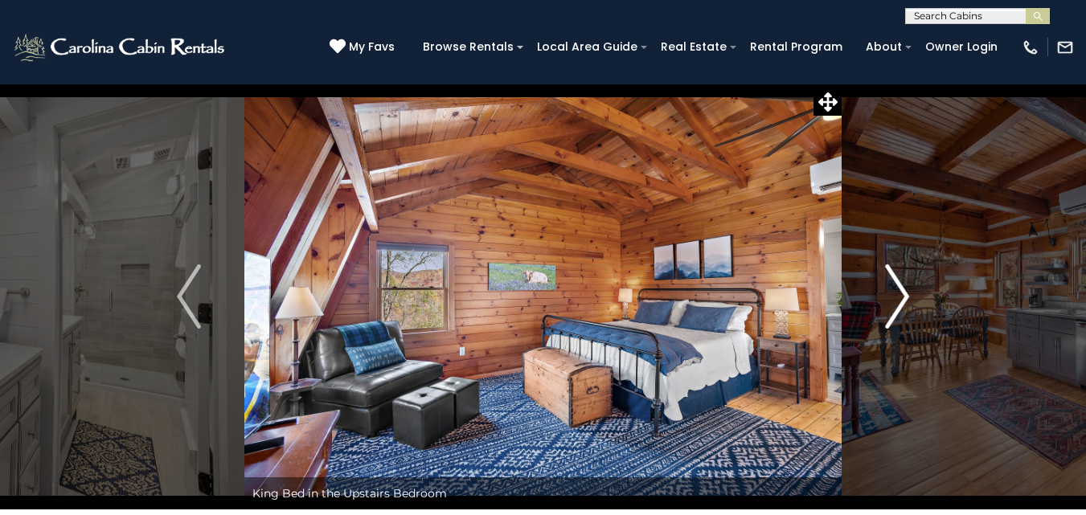
click at [899, 296] on img "Next" at bounding box center [897, 297] width 24 height 64
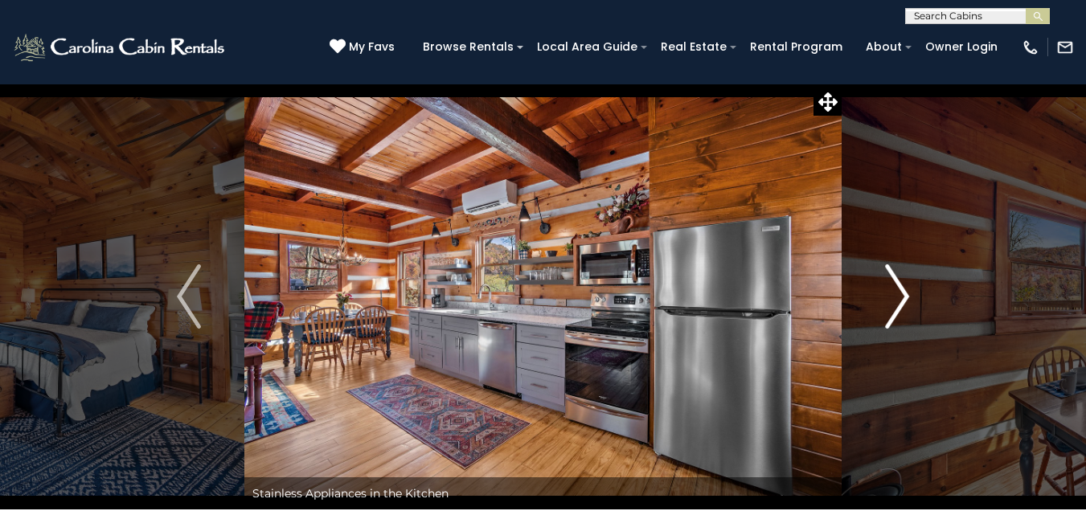
click at [899, 296] on img "Next" at bounding box center [897, 297] width 24 height 64
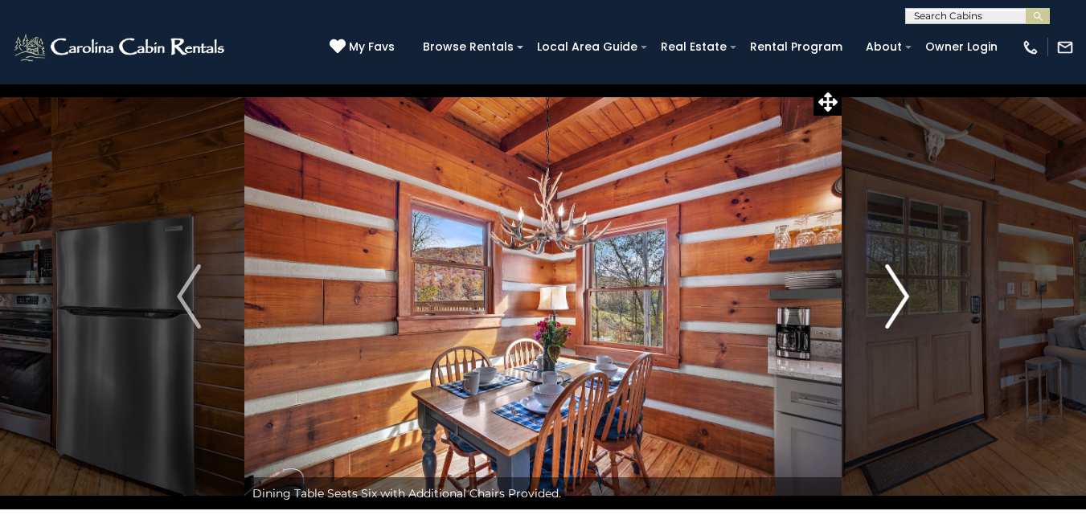
click at [899, 296] on img "Next" at bounding box center [897, 297] width 24 height 64
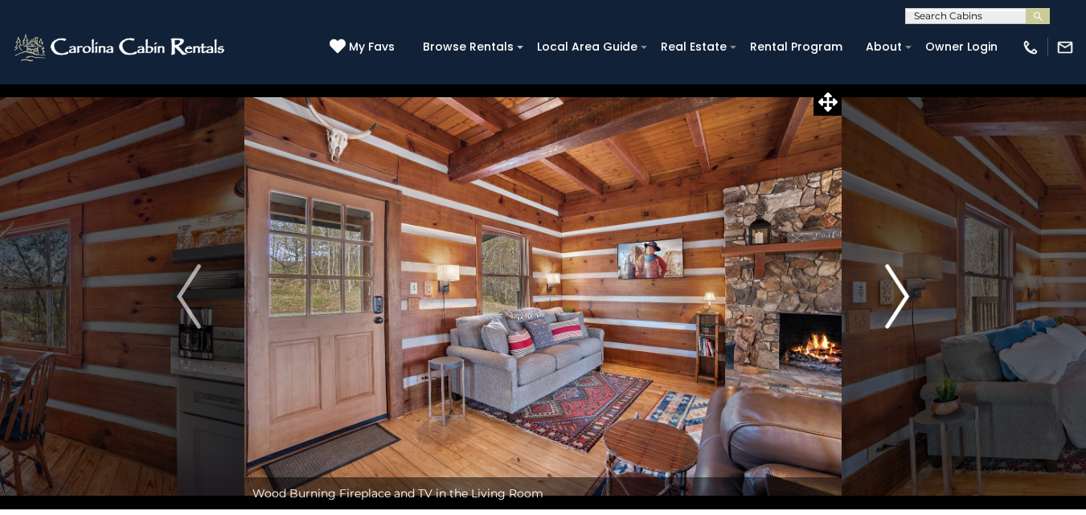
click at [899, 294] on img "Next" at bounding box center [897, 297] width 24 height 64
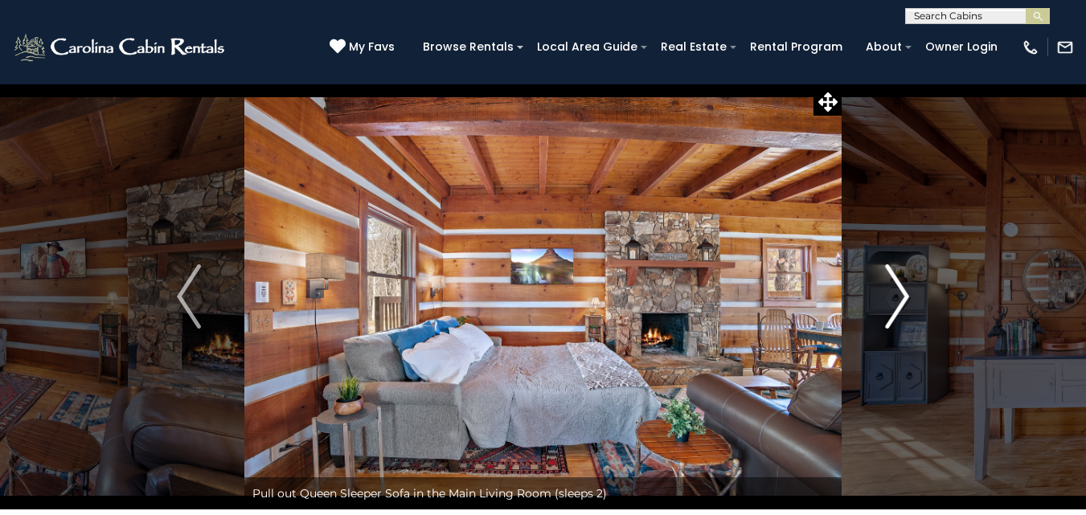
click at [899, 294] on img "Next" at bounding box center [897, 297] width 24 height 64
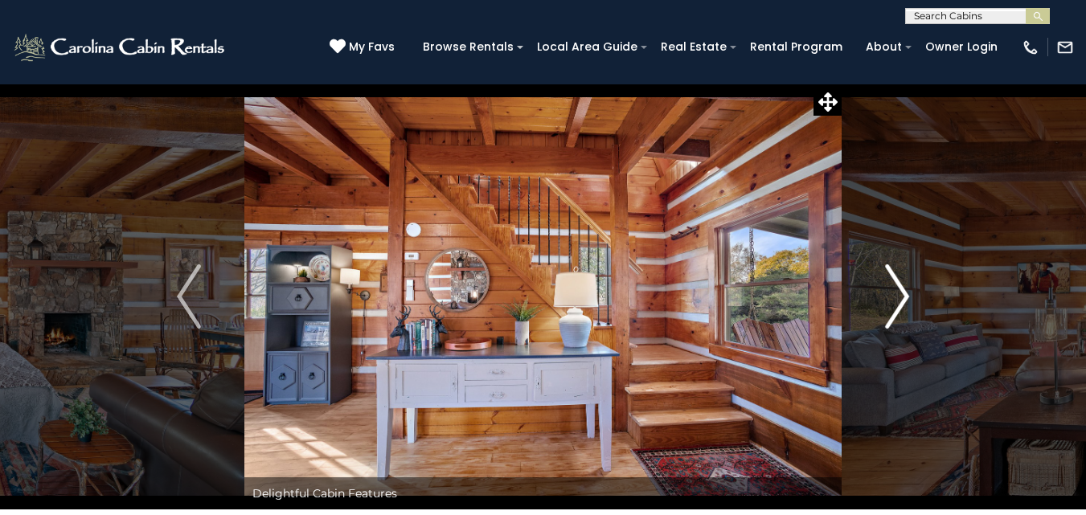
click at [899, 294] on img "Next" at bounding box center [897, 297] width 24 height 64
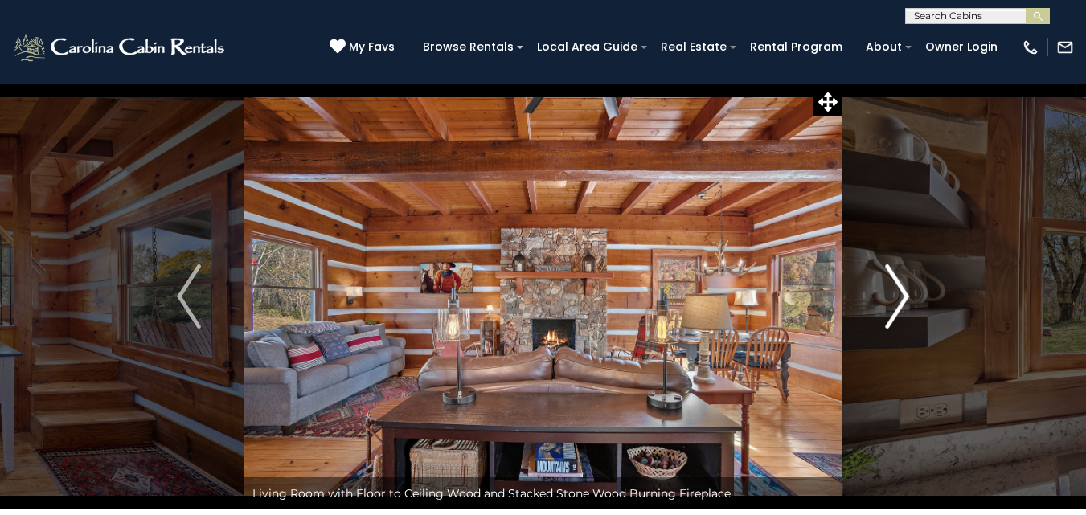
click at [899, 294] on img "Next" at bounding box center [897, 297] width 24 height 64
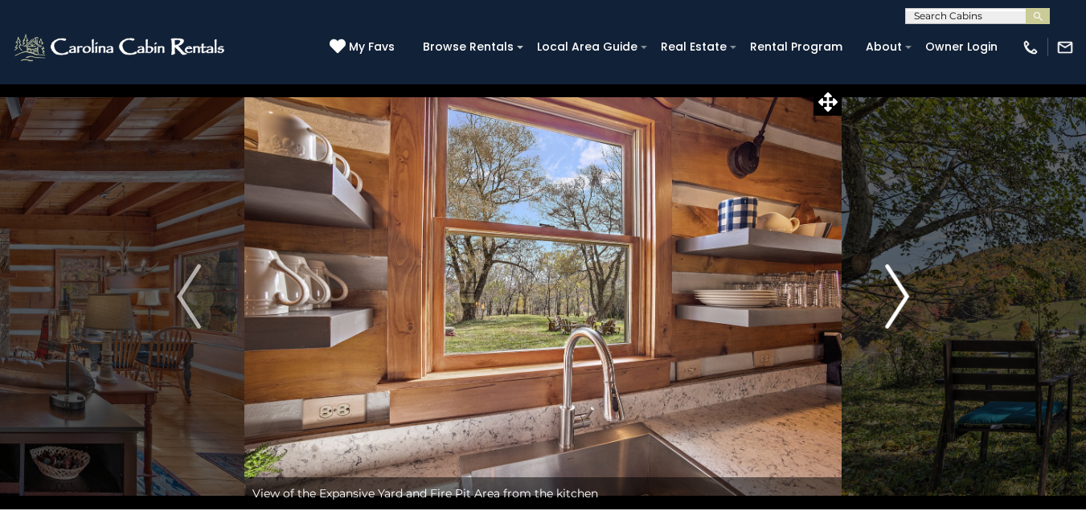
click at [899, 294] on img "Next" at bounding box center [897, 297] width 24 height 64
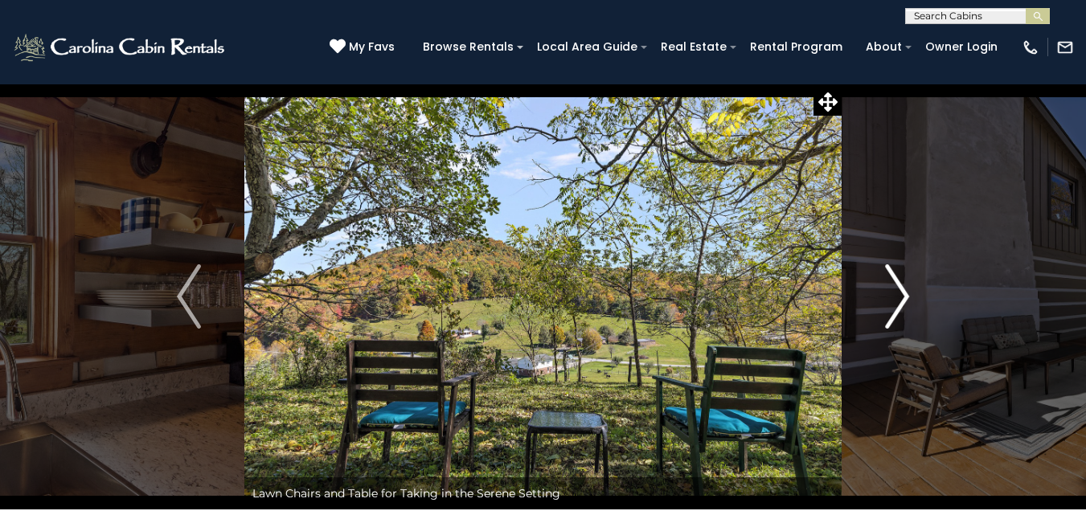
click at [899, 294] on img "Next" at bounding box center [897, 297] width 24 height 64
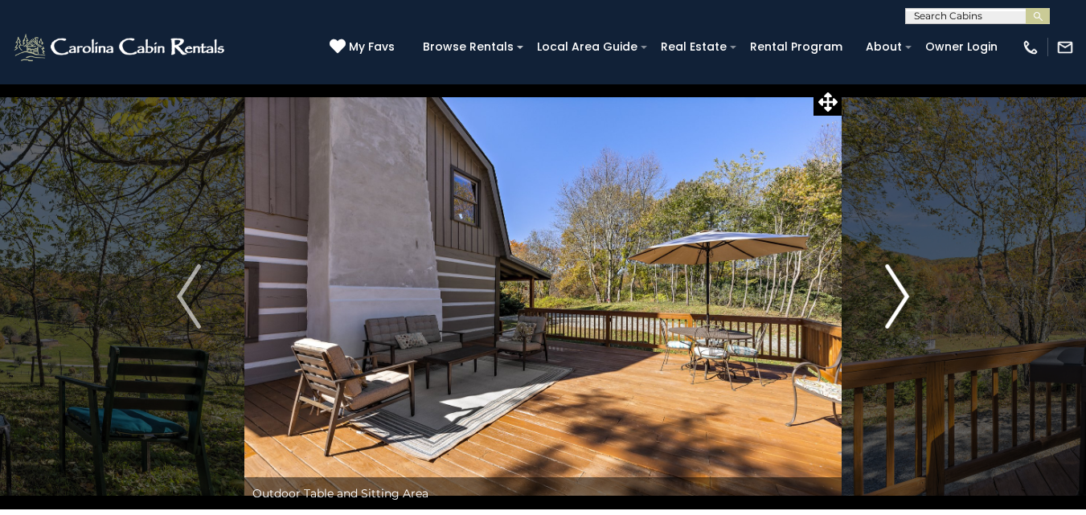
click at [899, 294] on img "Next" at bounding box center [897, 297] width 24 height 64
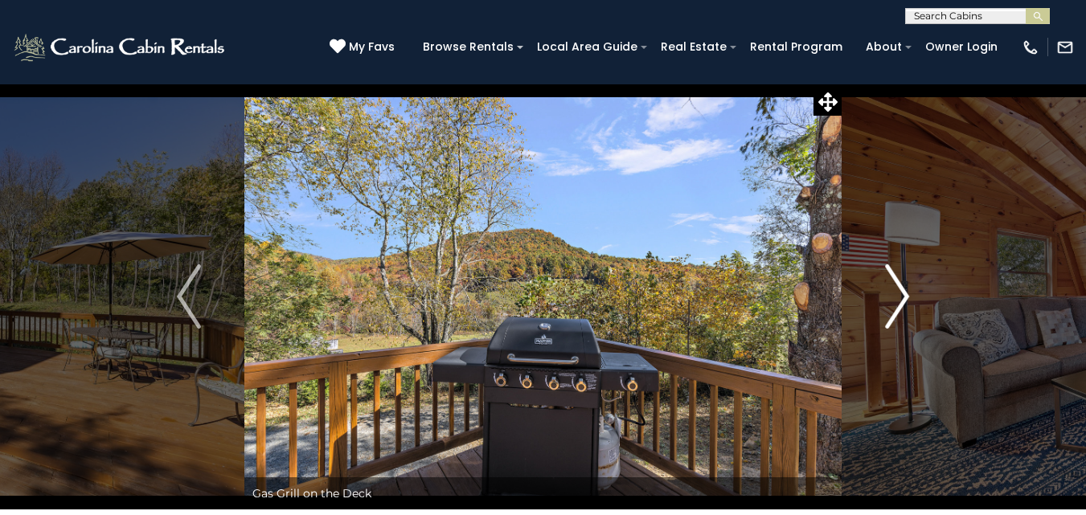
click at [899, 294] on img "Next" at bounding box center [897, 297] width 24 height 64
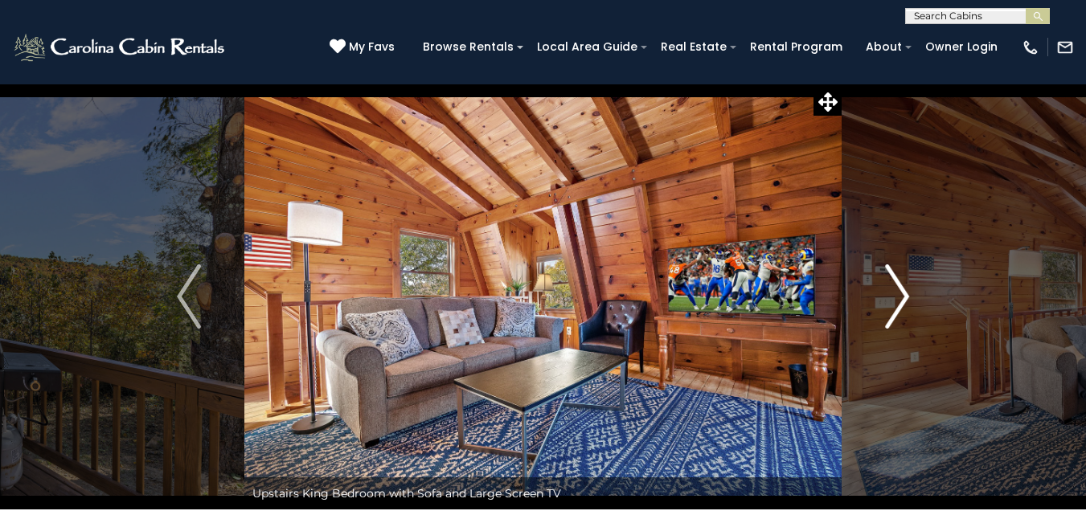
click at [899, 294] on img "Next" at bounding box center [897, 297] width 24 height 64
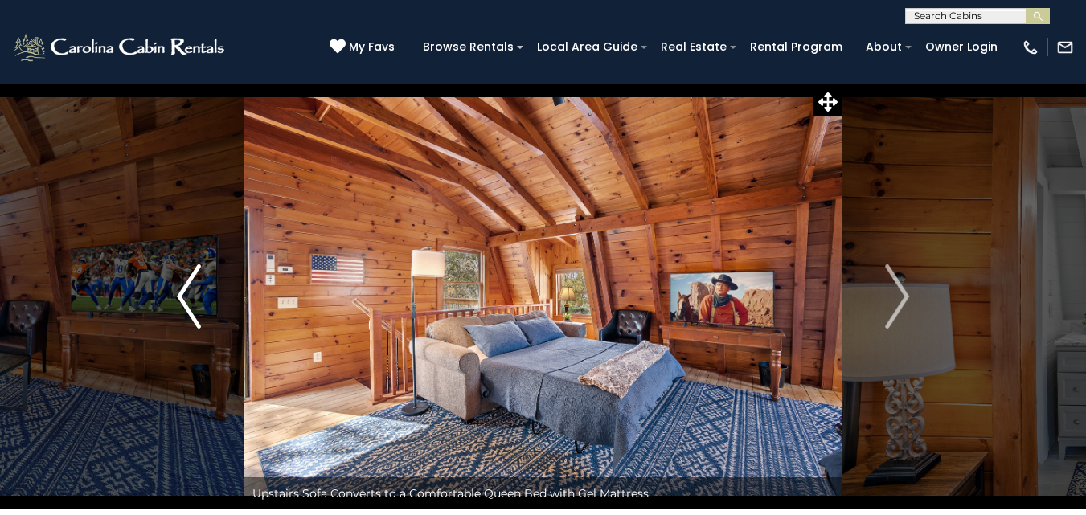
click at [166, 295] on button "Previous" at bounding box center [188, 297] width 111 height 426
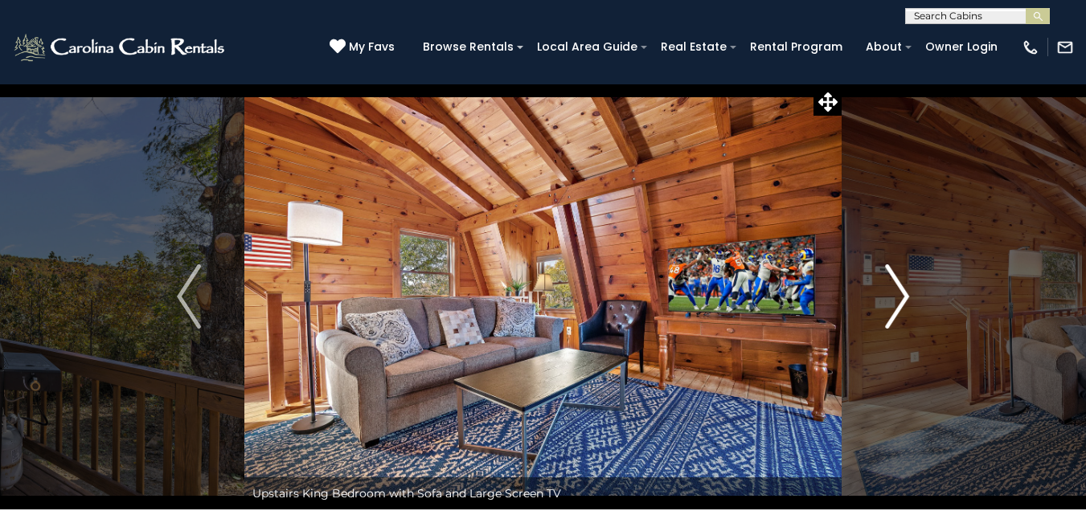
click at [895, 299] on img "Next" at bounding box center [897, 297] width 24 height 64
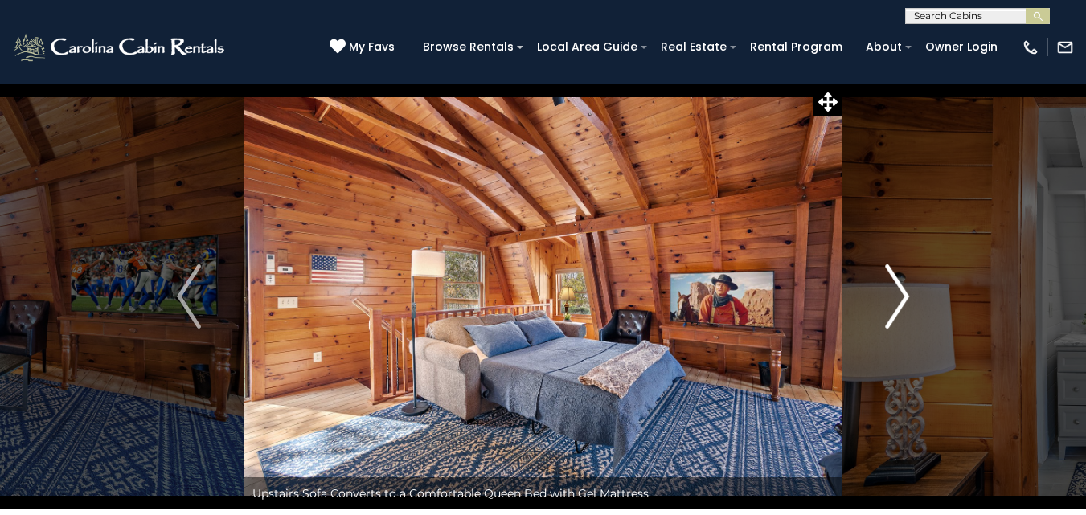
click at [895, 299] on img "Next" at bounding box center [897, 297] width 24 height 64
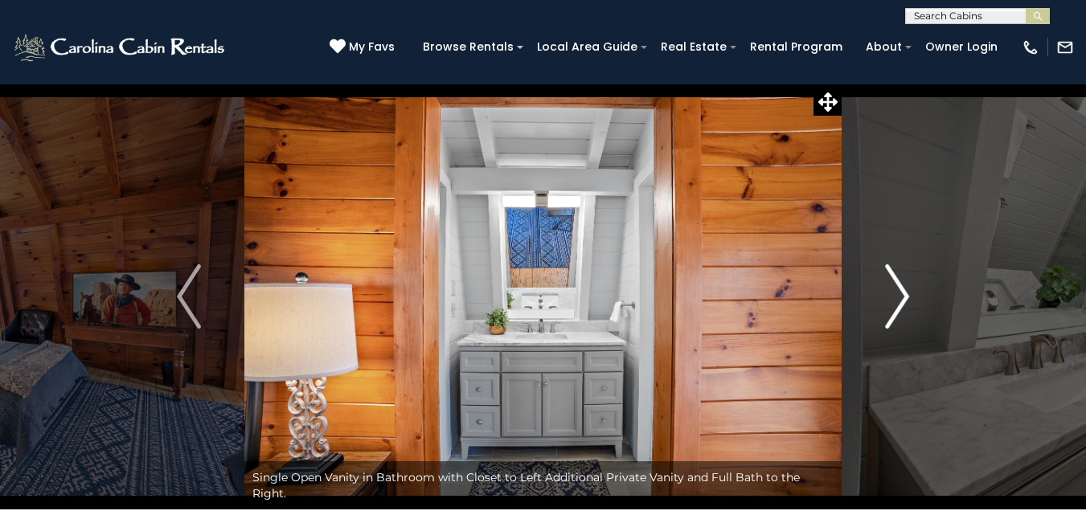
click at [895, 299] on img "Next" at bounding box center [897, 297] width 24 height 64
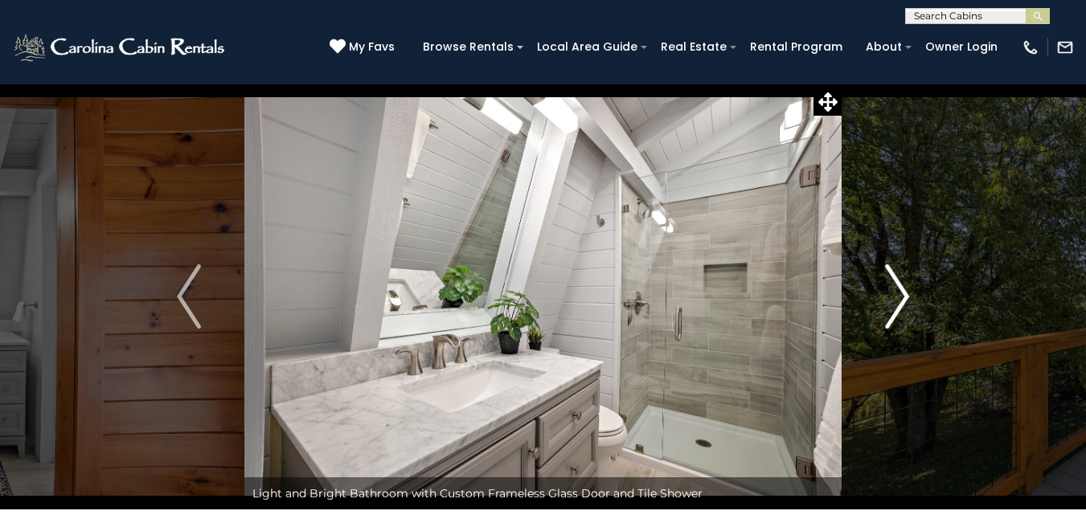
click at [895, 299] on img "Next" at bounding box center [897, 297] width 24 height 64
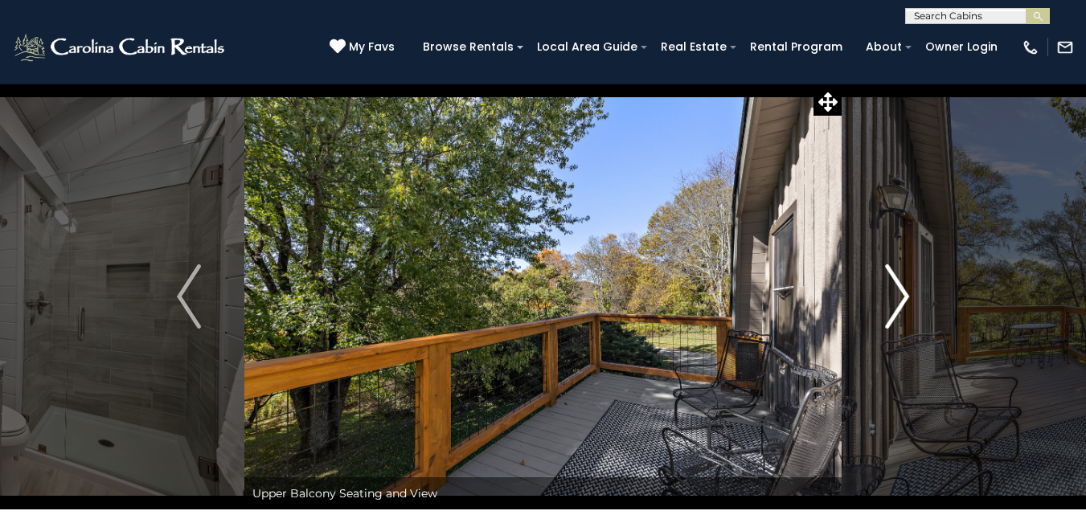
click at [895, 299] on img "Next" at bounding box center [897, 297] width 24 height 64
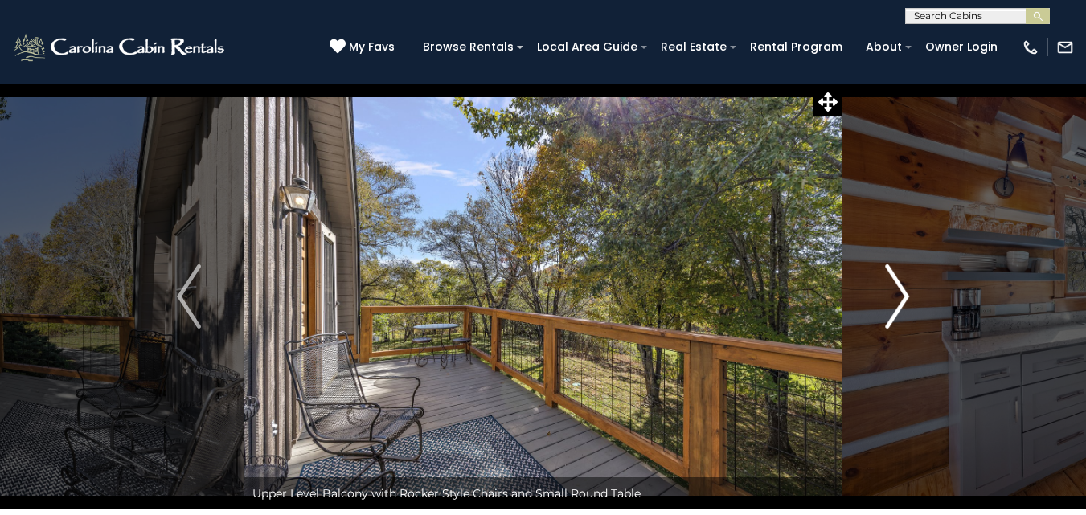
click at [895, 299] on img "Next" at bounding box center [897, 297] width 24 height 64
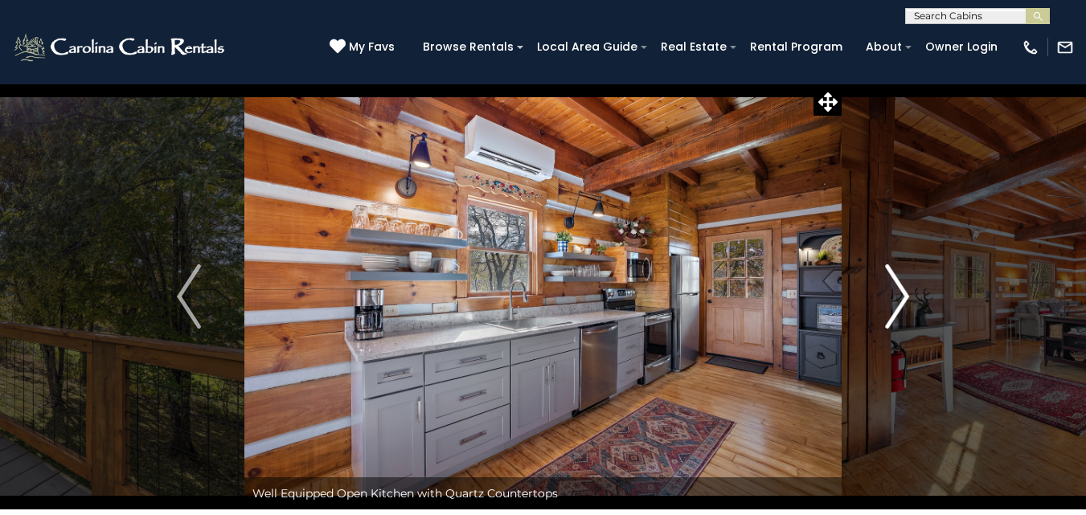
click at [895, 299] on img "Next" at bounding box center [897, 297] width 24 height 64
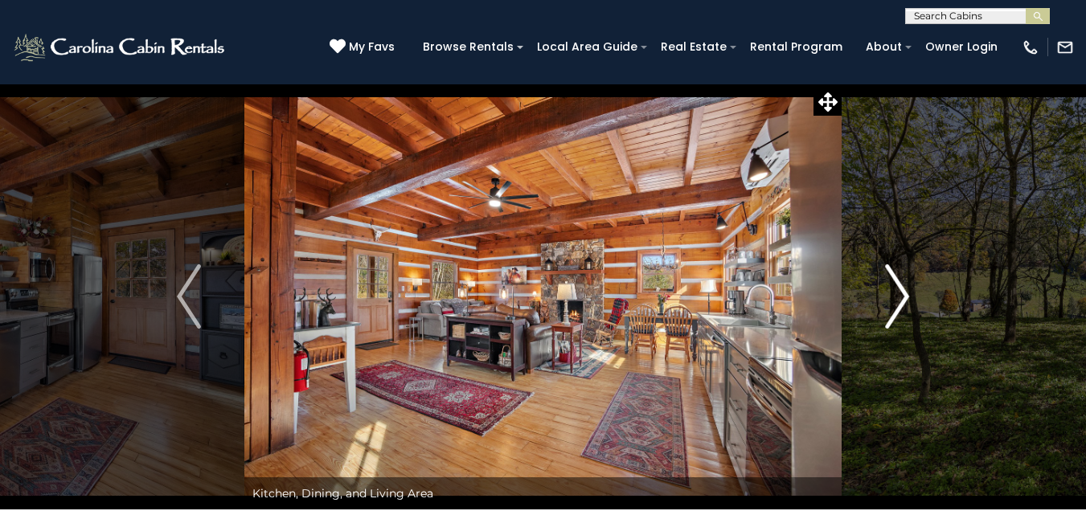
click at [895, 299] on img "Next" at bounding box center [897, 297] width 24 height 64
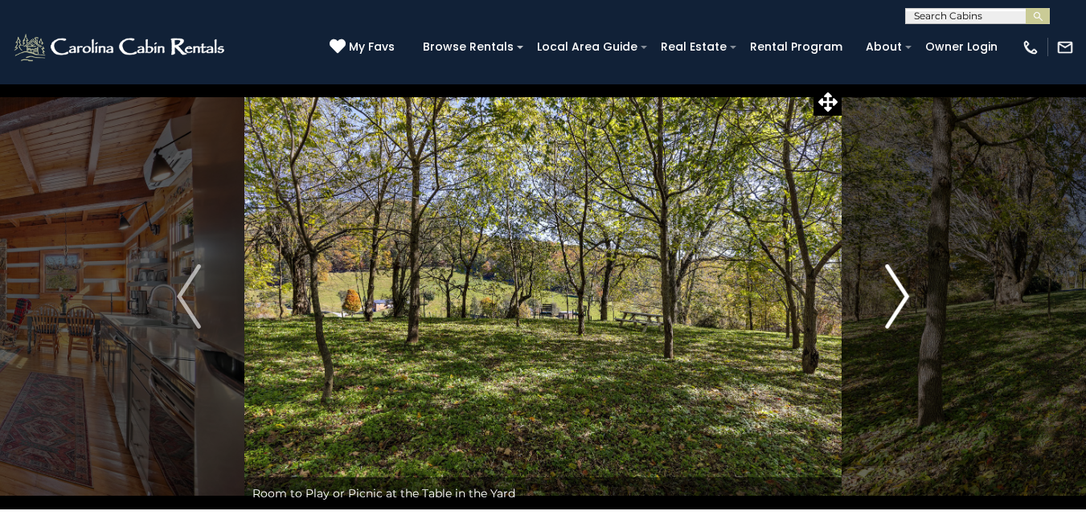
click at [895, 299] on img "Next" at bounding box center [897, 297] width 24 height 64
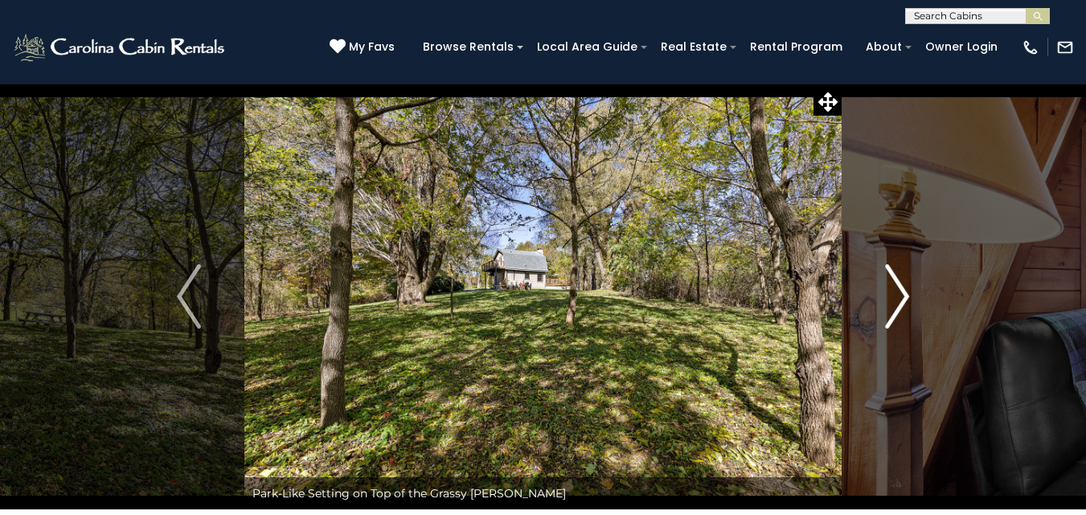
click at [895, 299] on img "Next" at bounding box center [897, 297] width 24 height 64
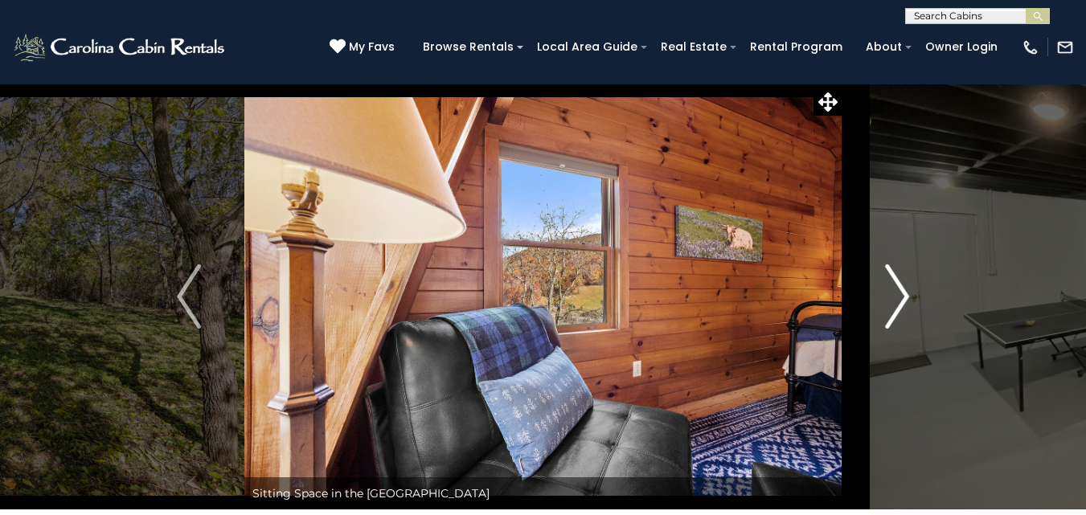
click at [895, 299] on img "Next" at bounding box center [897, 297] width 24 height 64
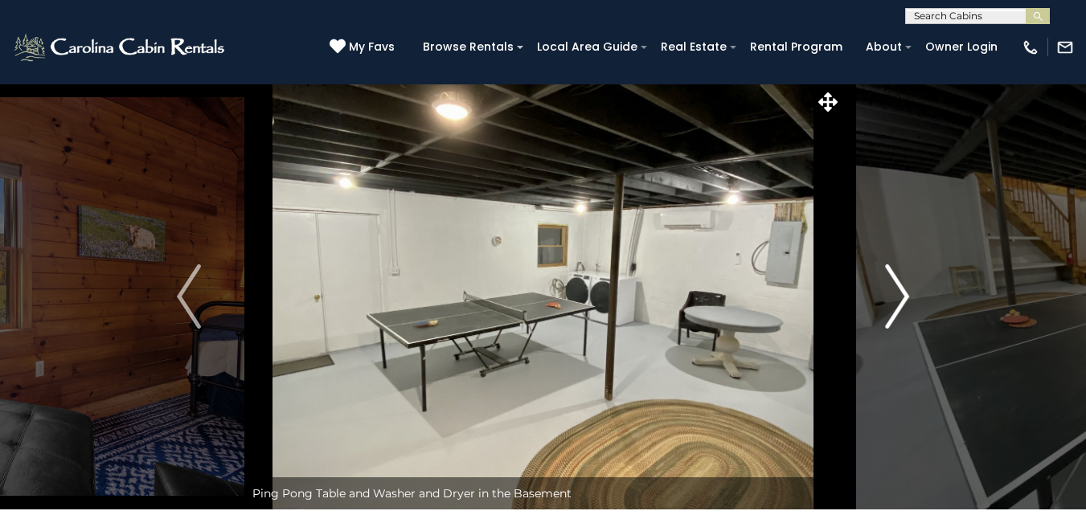
click at [895, 299] on img "Next" at bounding box center [897, 297] width 24 height 64
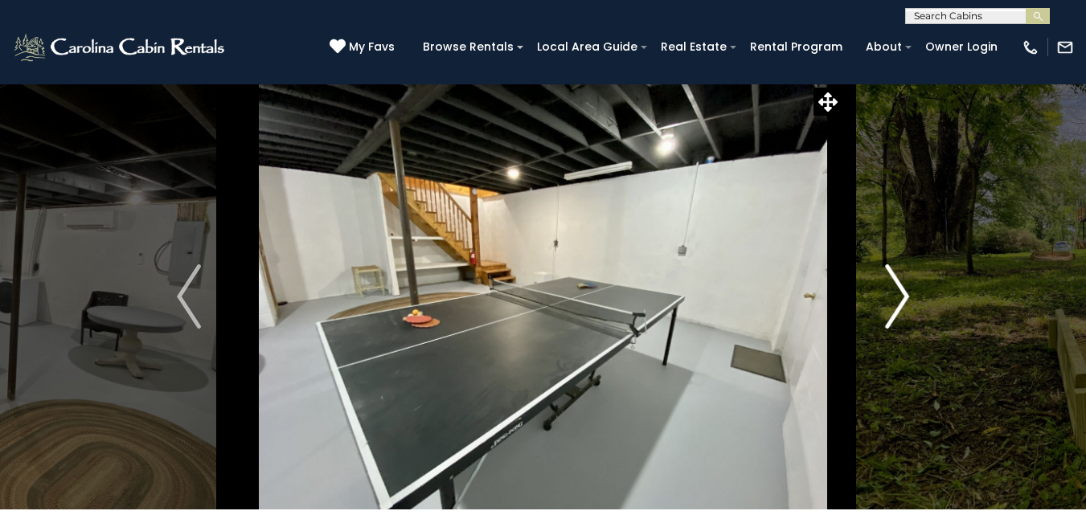
click at [895, 299] on img "Next" at bounding box center [897, 297] width 24 height 64
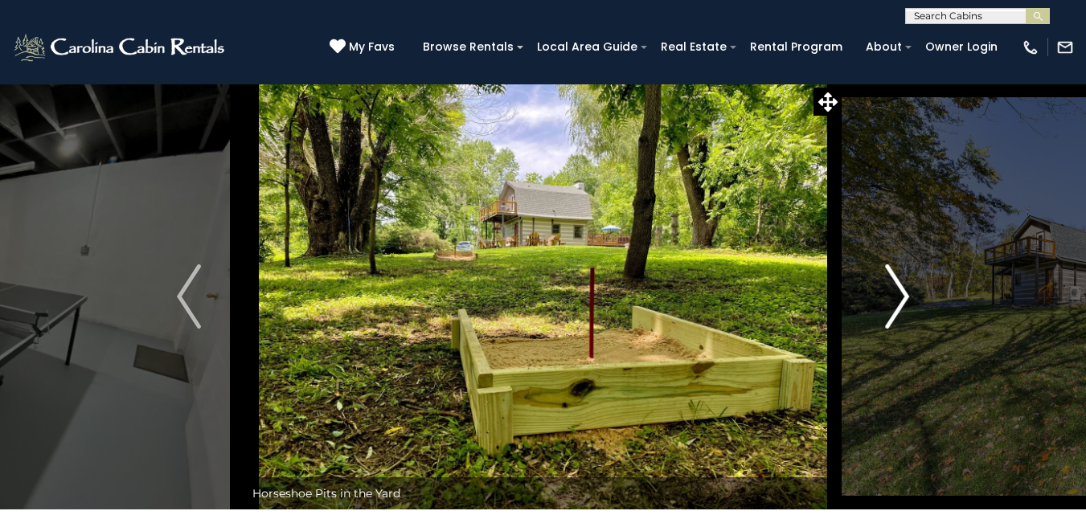
click at [895, 299] on img "Next" at bounding box center [897, 297] width 24 height 64
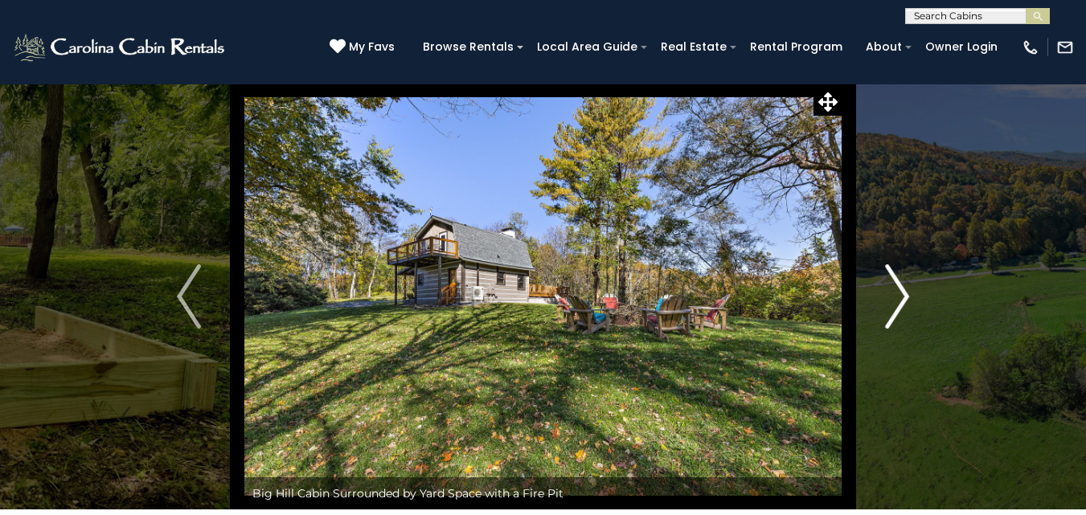
click at [895, 299] on img "Next" at bounding box center [897, 297] width 24 height 64
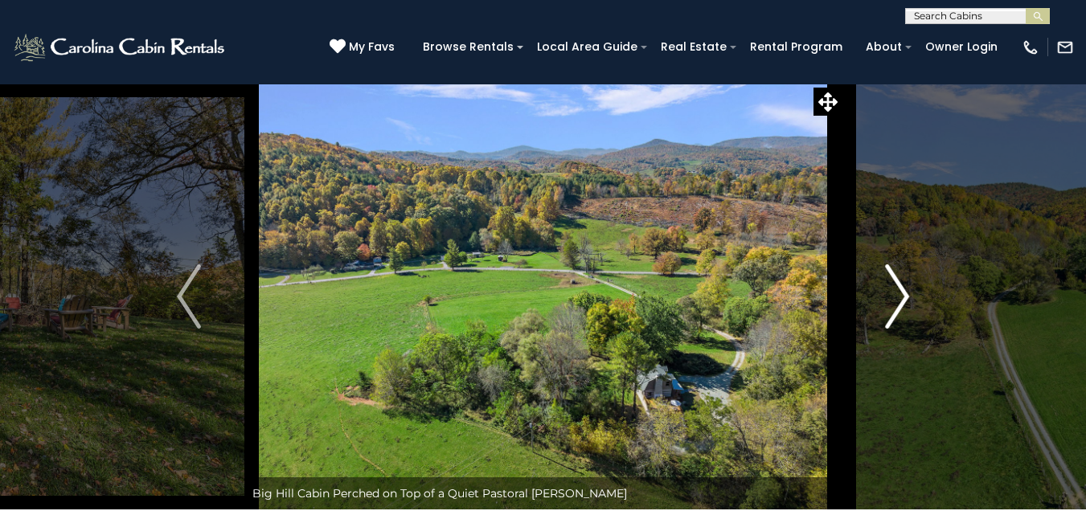
click at [895, 299] on img "Next" at bounding box center [897, 297] width 24 height 64
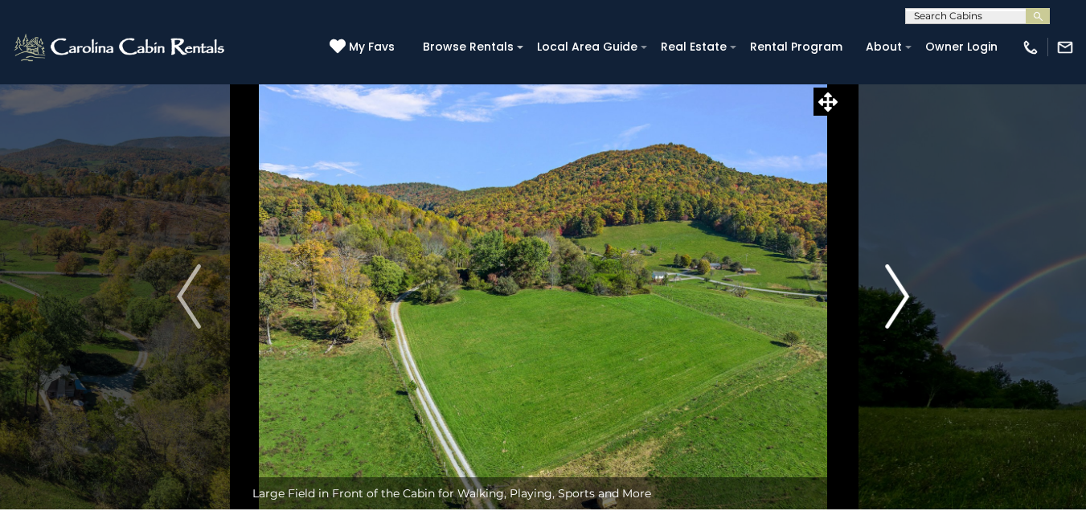
click at [895, 299] on img "Next" at bounding box center [897, 297] width 24 height 64
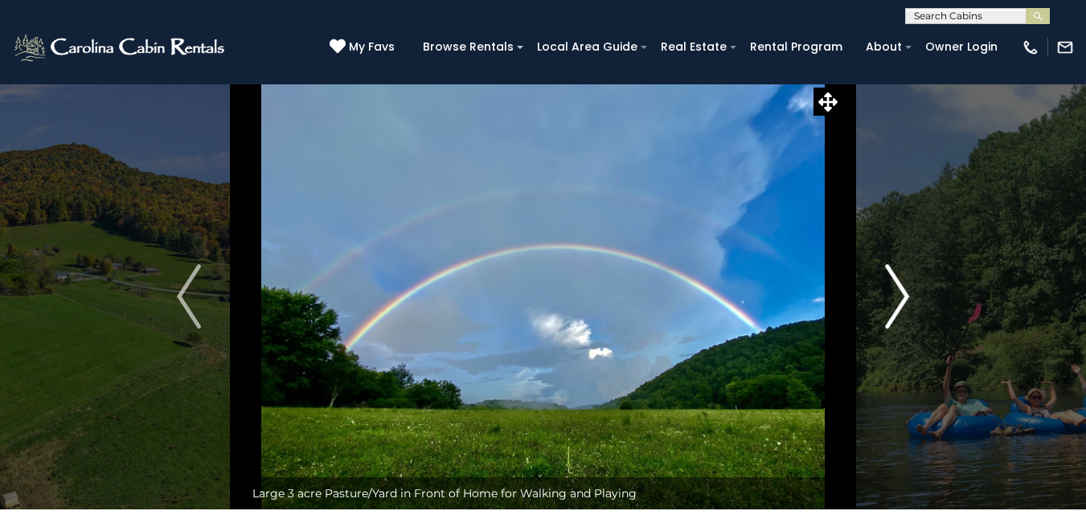
click at [895, 299] on img "Next" at bounding box center [897, 297] width 24 height 64
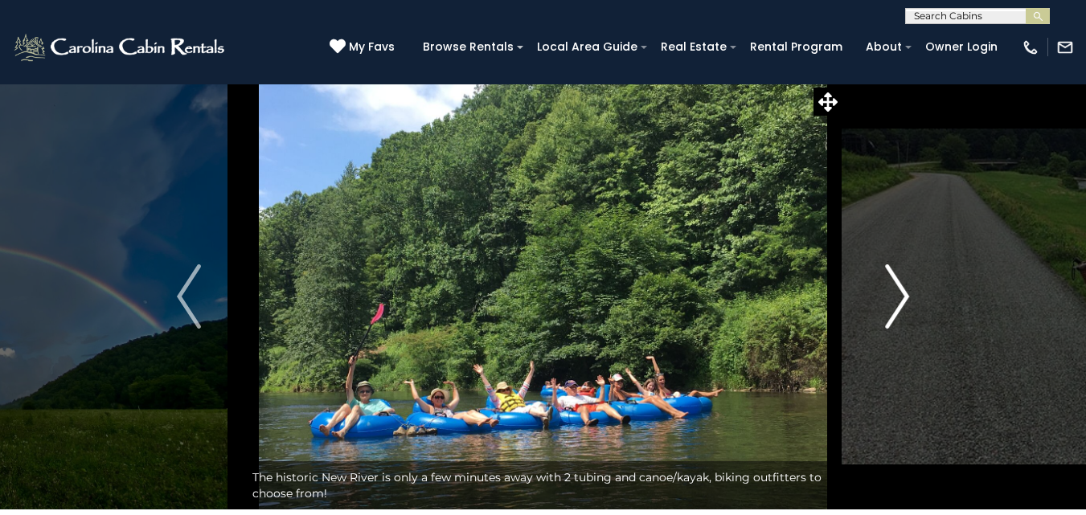
click at [895, 299] on img "Next" at bounding box center [897, 297] width 24 height 64
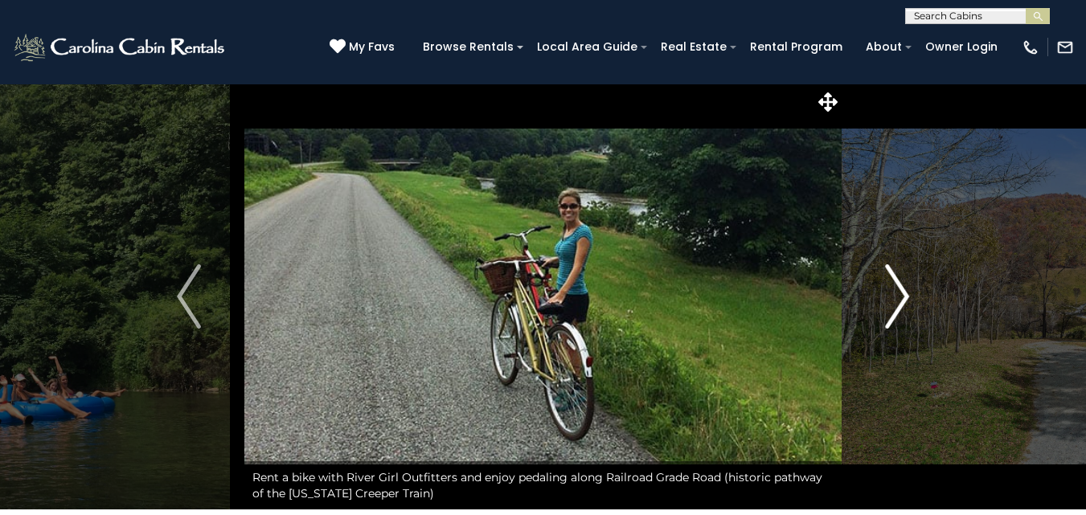
click at [895, 299] on img "Next" at bounding box center [897, 297] width 24 height 64
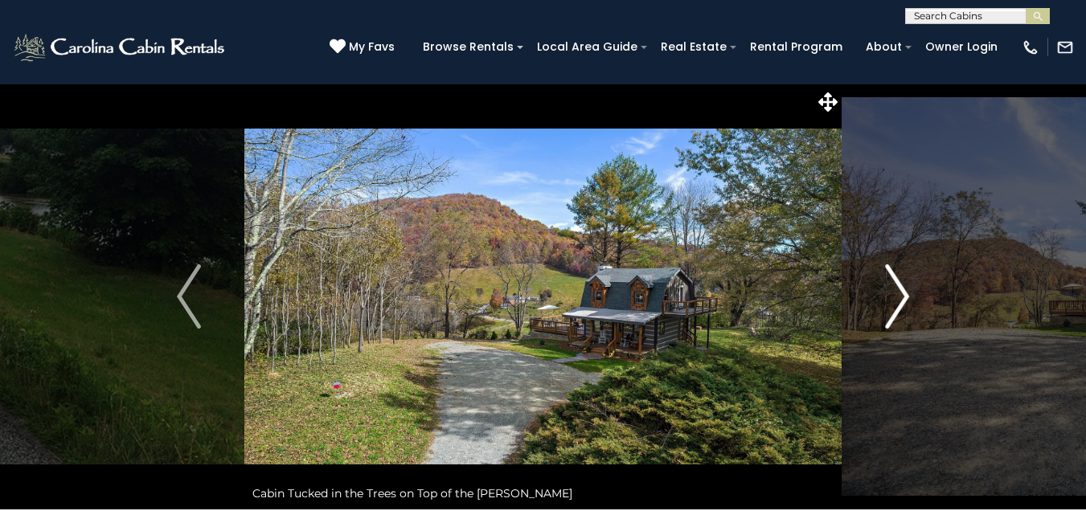
click at [895, 299] on img "Next" at bounding box center [897, 297] width 24 height 64
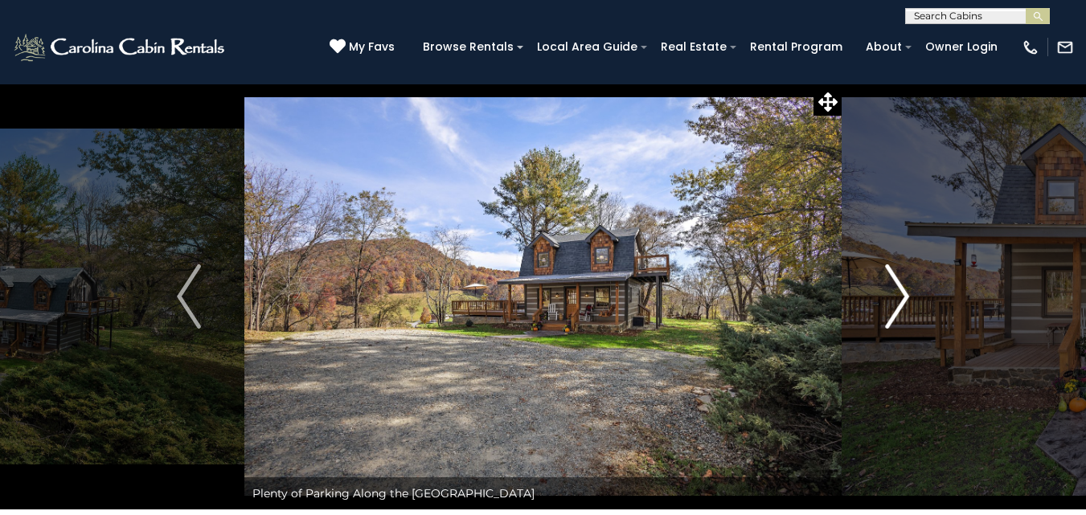
click at [895, 299] on img "Next" at bounding box center [897, 297] width 24 height 64
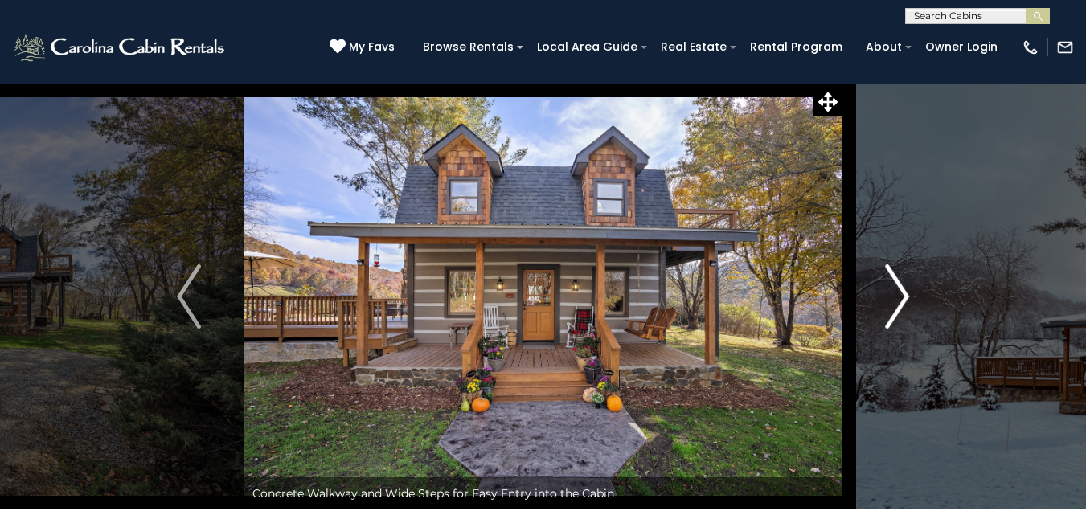
click at [895, 299] on img "Next" at bounding box center [897, 297] width 24 height 64
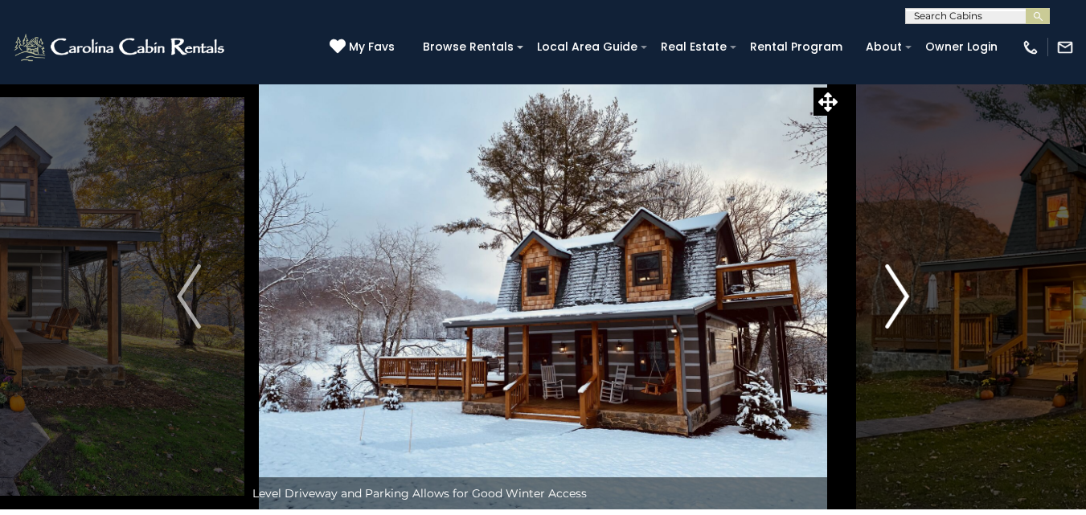
click at [895, 299] on img "Next" at bounding box center [897, 297] width 24 height 64
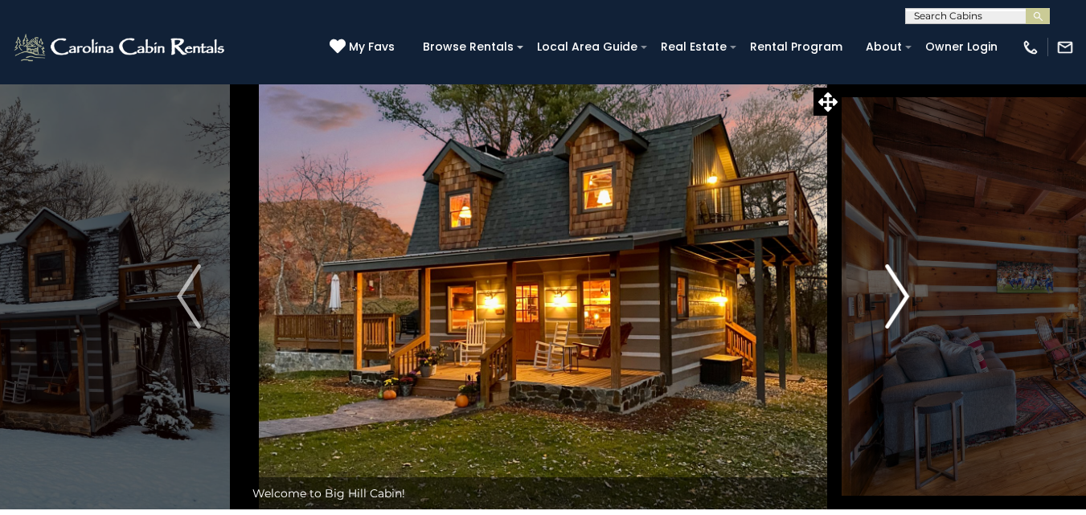
click at [895, 299] on img "Next" at bounding box center [897, 297] width 24 height 64
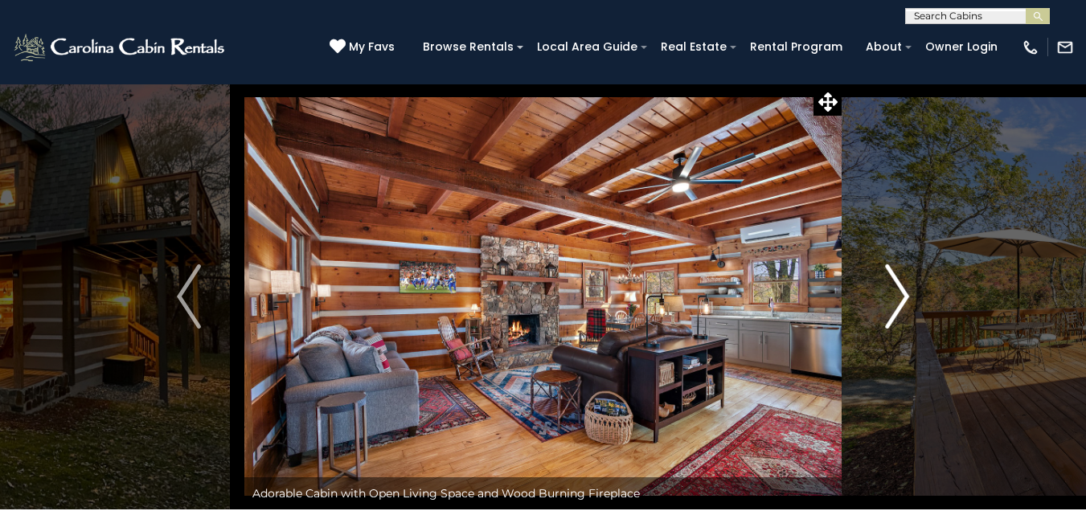
click at [895, 299] on img "Next" at bounding box center [897, 297] width 24 height 64
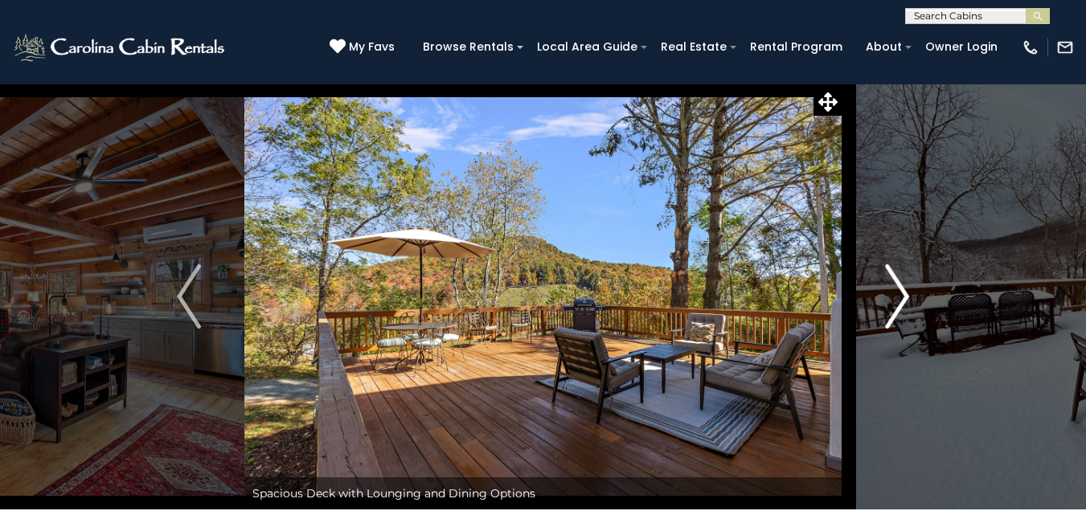
click at [895, 299] on img "Next" at bounding box center [897, 297] width 24 height 64
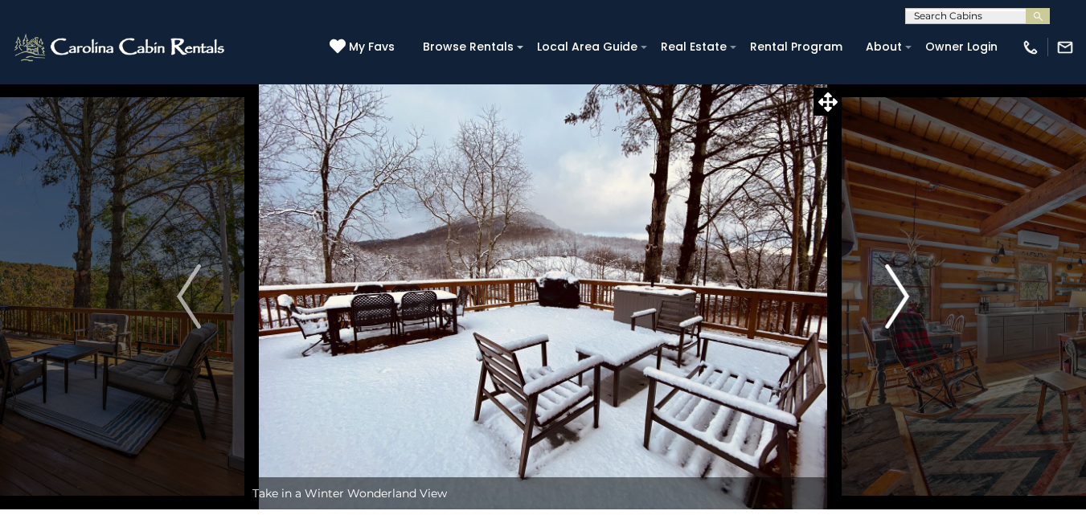
click at [895, 299] on img "Next" at bounding box center [897, 297] width 24 height 64
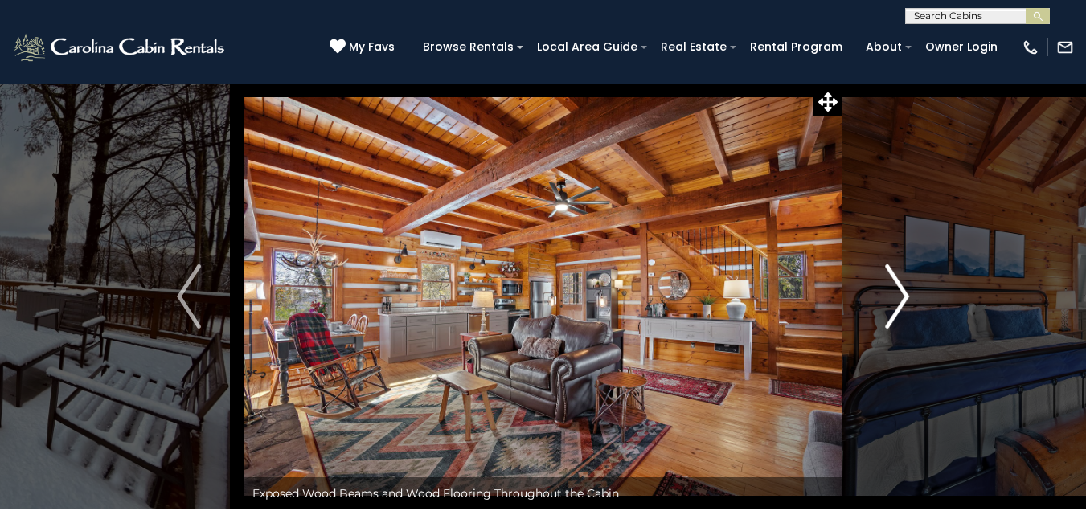
click at [895, 299] on img "Next" at bounding box center [897, 297] width 24 height 64
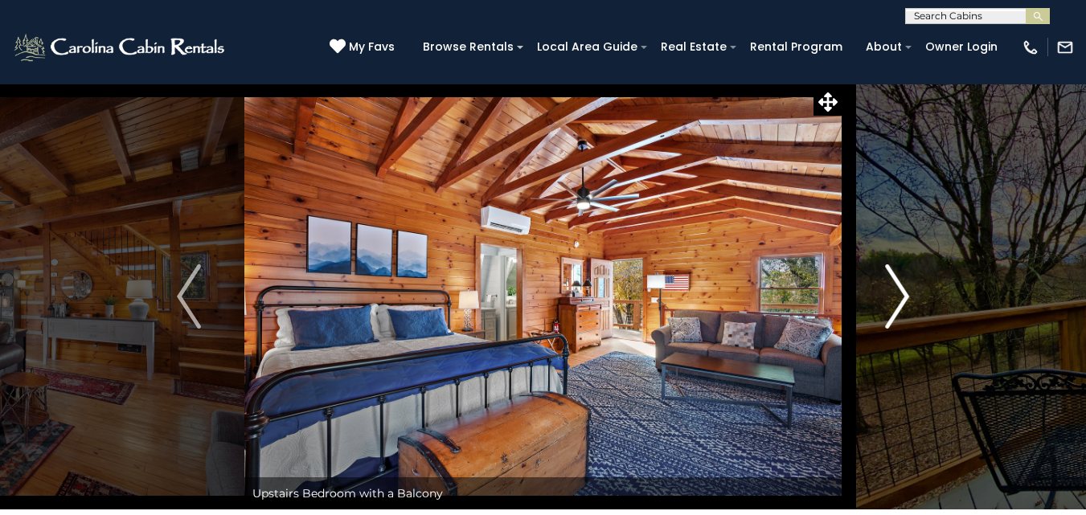
click at [895, 299] on img "Next" at bounding box center [897, 297] width 24 height 64
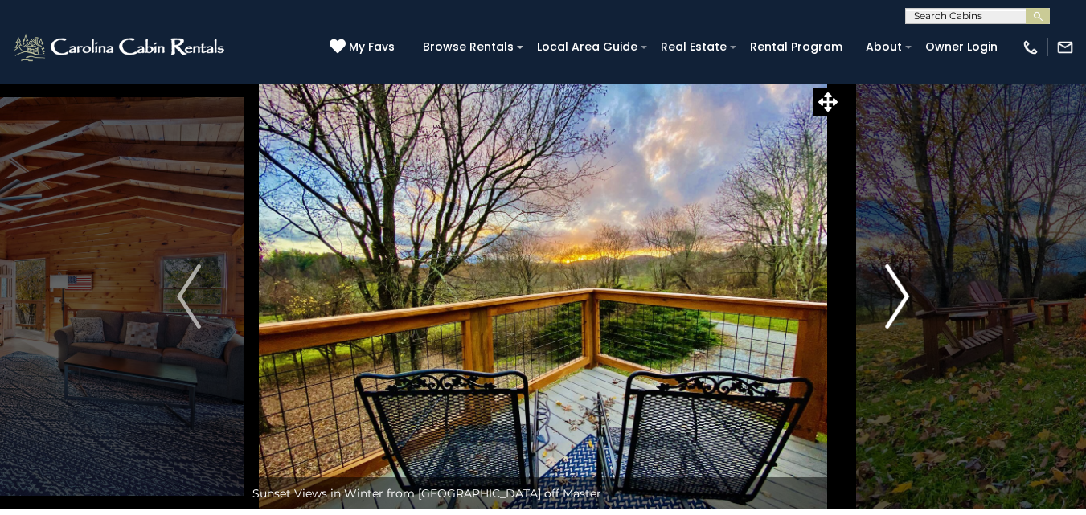
click at [895, 299] on img "Next" at bounding box center [897, 297] width 24 height 64
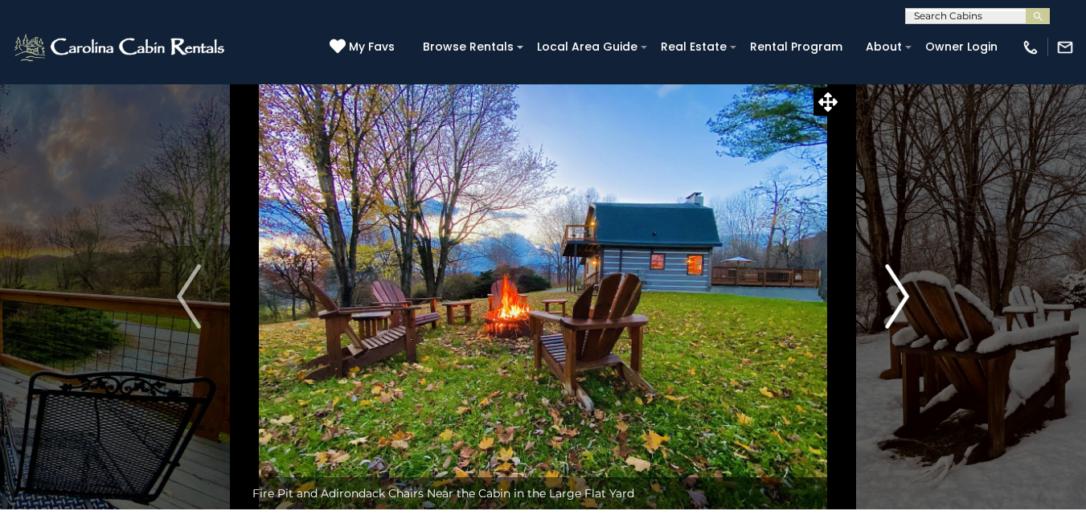
click at [895, 299] on img "Next" at bounding box center [897, 297] width 24 height 64
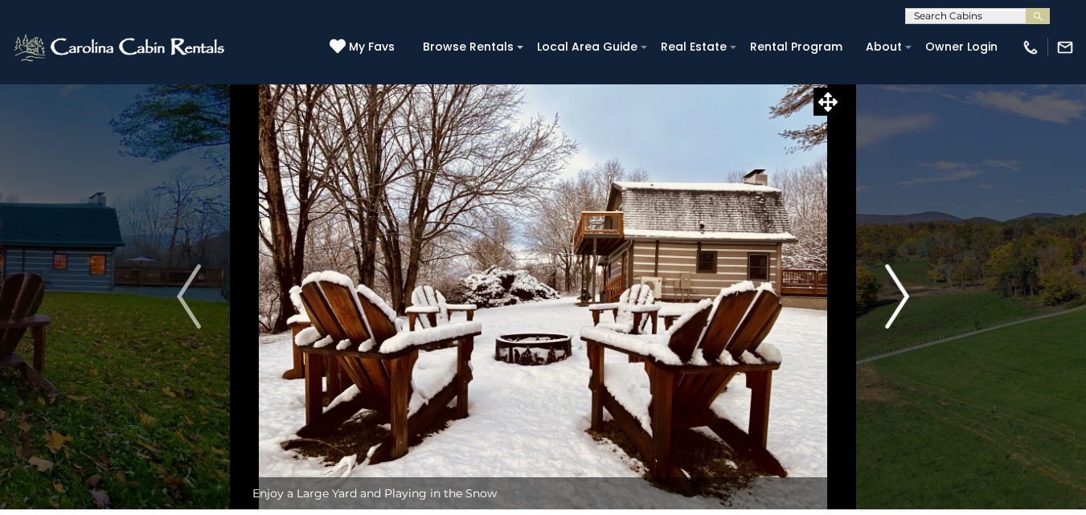
click at [895, 299] on img "Next" at bounding box center [897, 297] width 24 height 64
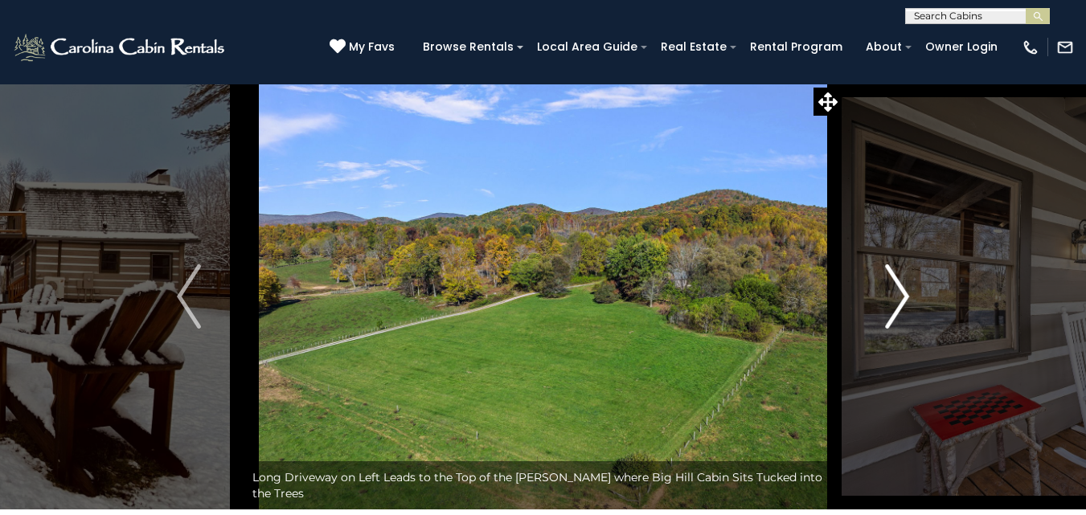
click at [895, 299] on img "Next" at bounding box center [897, 297] width 24 height 64
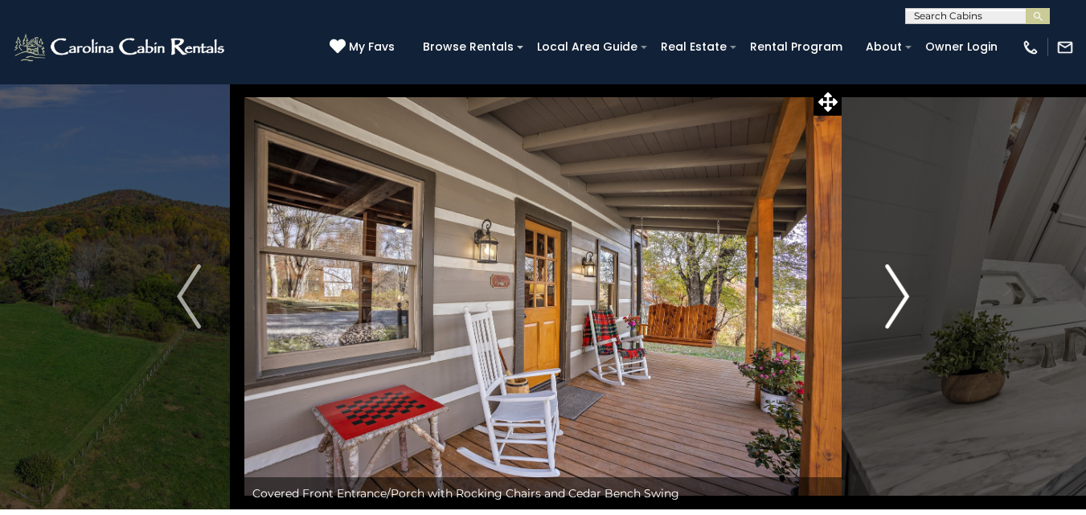
click at [895, 299] on img "Next" at bounding box center [897, 297] width 24 height 64
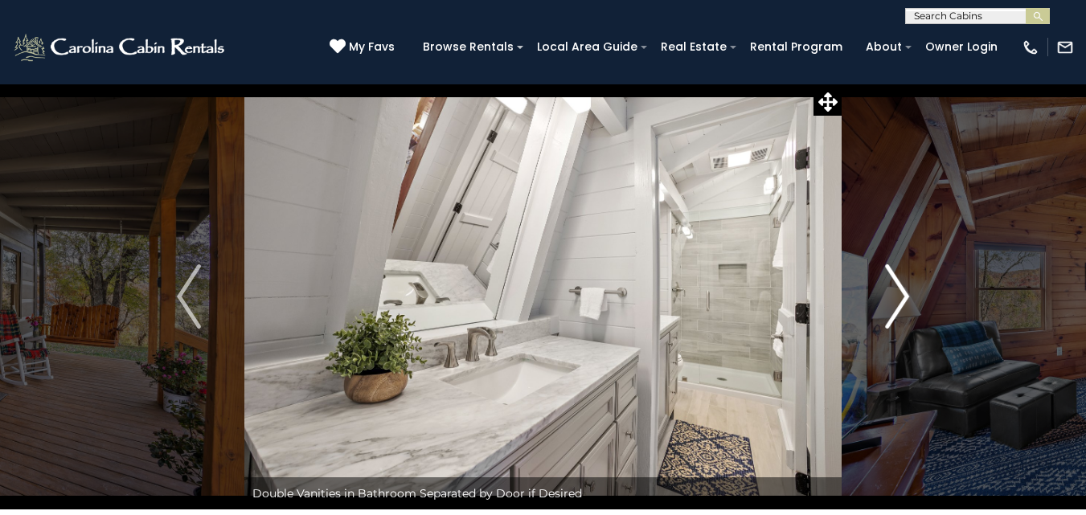
click at [895, 299] on img "Next" at bounding box center [897, 297] width 24 height 64
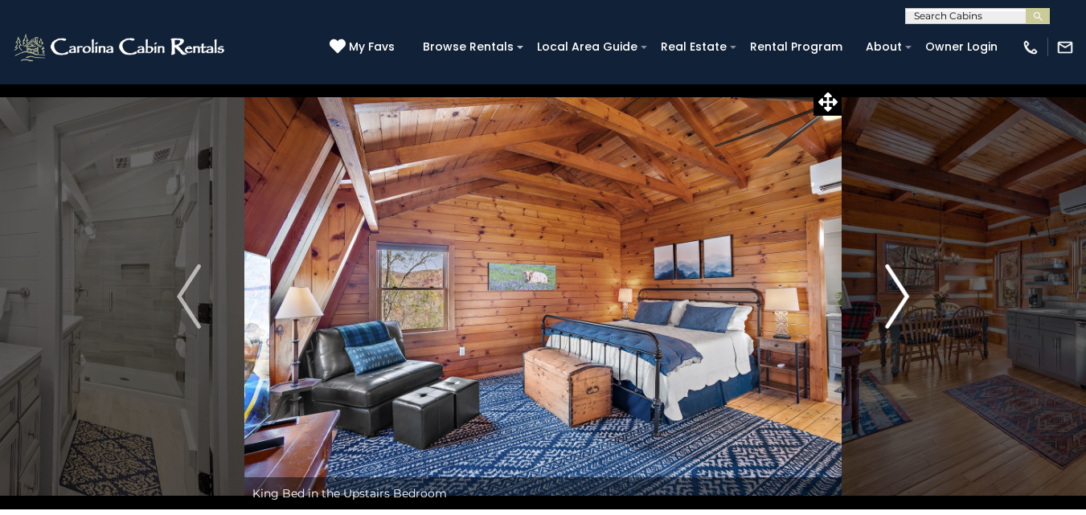
click at [895, 299] on img "Next" at bounding box center [897, 297] width 24 height 64
